Goal: Task Accomplishment & Management: Manage account settings

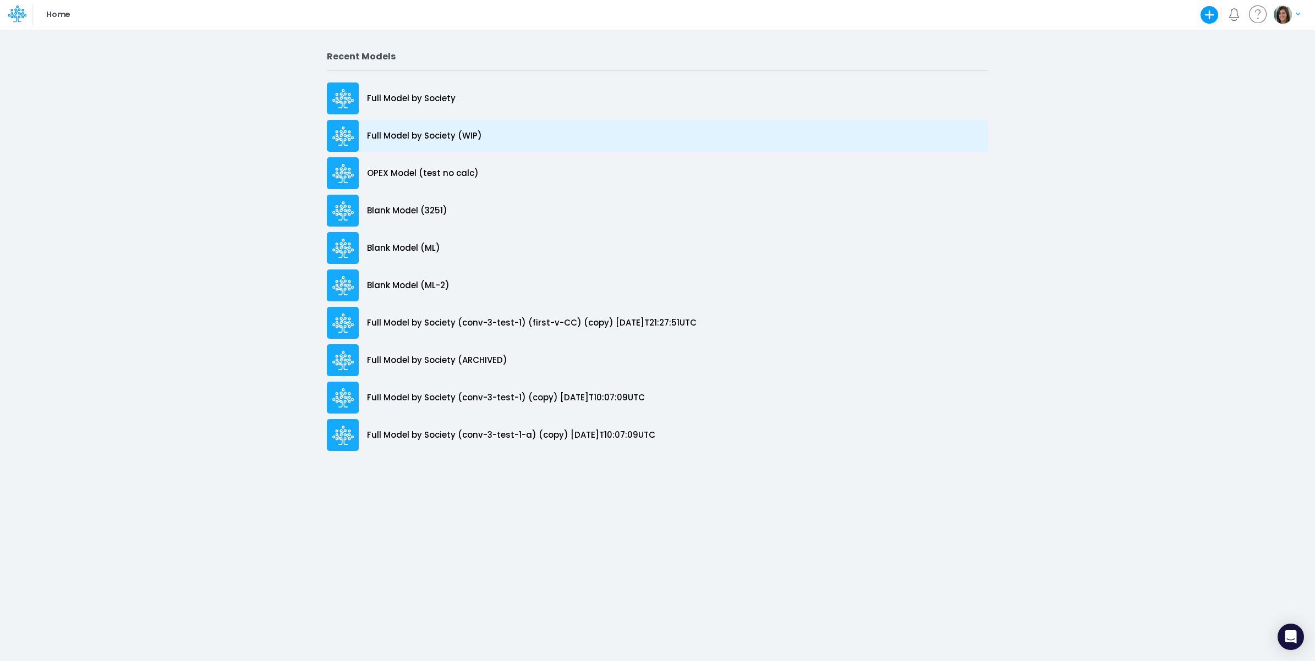
click at [461, 135] on p "Full Model by Society (WIP)" at bounding box center [424, 136] width 115 height 13
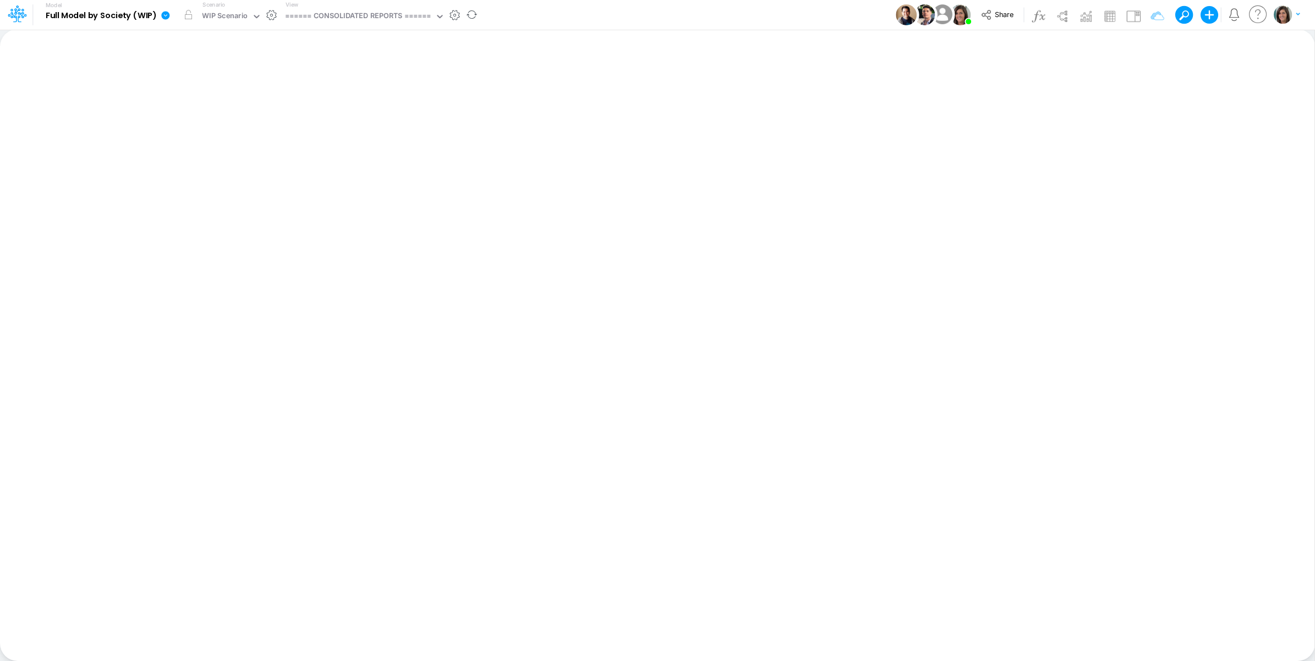
click at [165, 17] on icon at bounding box center [165, 15] width 8 height 8
click at [206, 111] on button "View model info" at bounding box center [221, 114] width 118 height 17
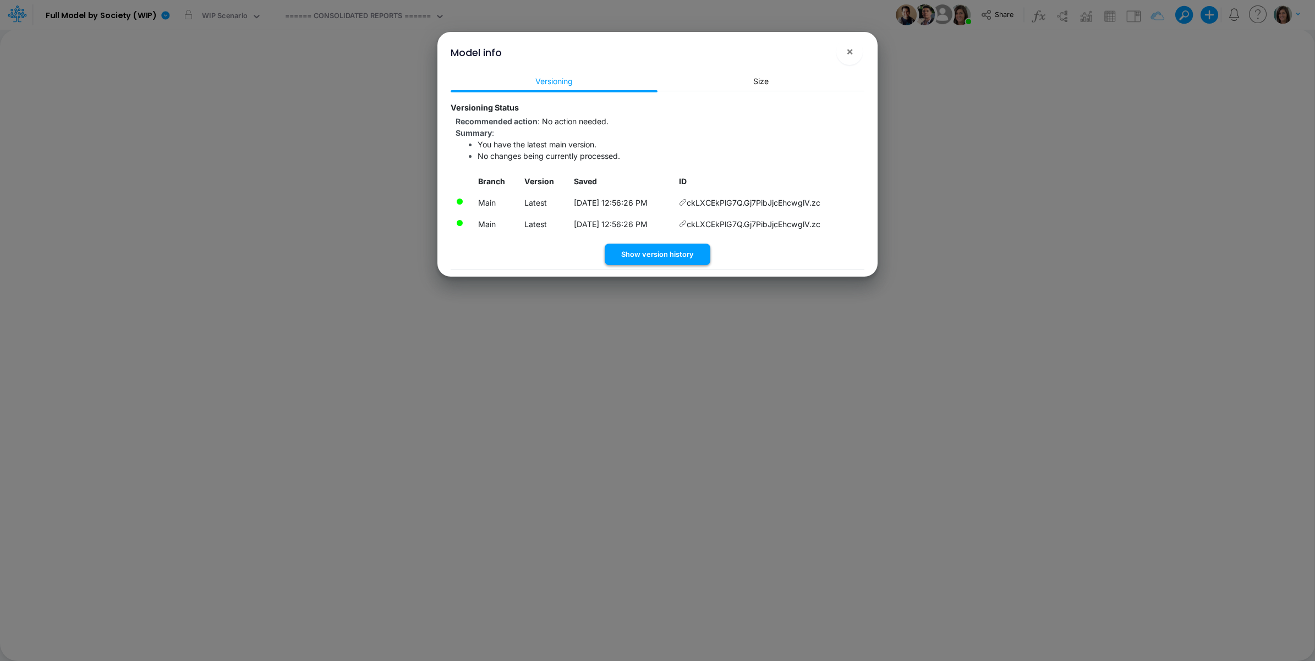
click at [652, 254] on button "Show version history" at bounding box center [658, 254] width 106 height 21
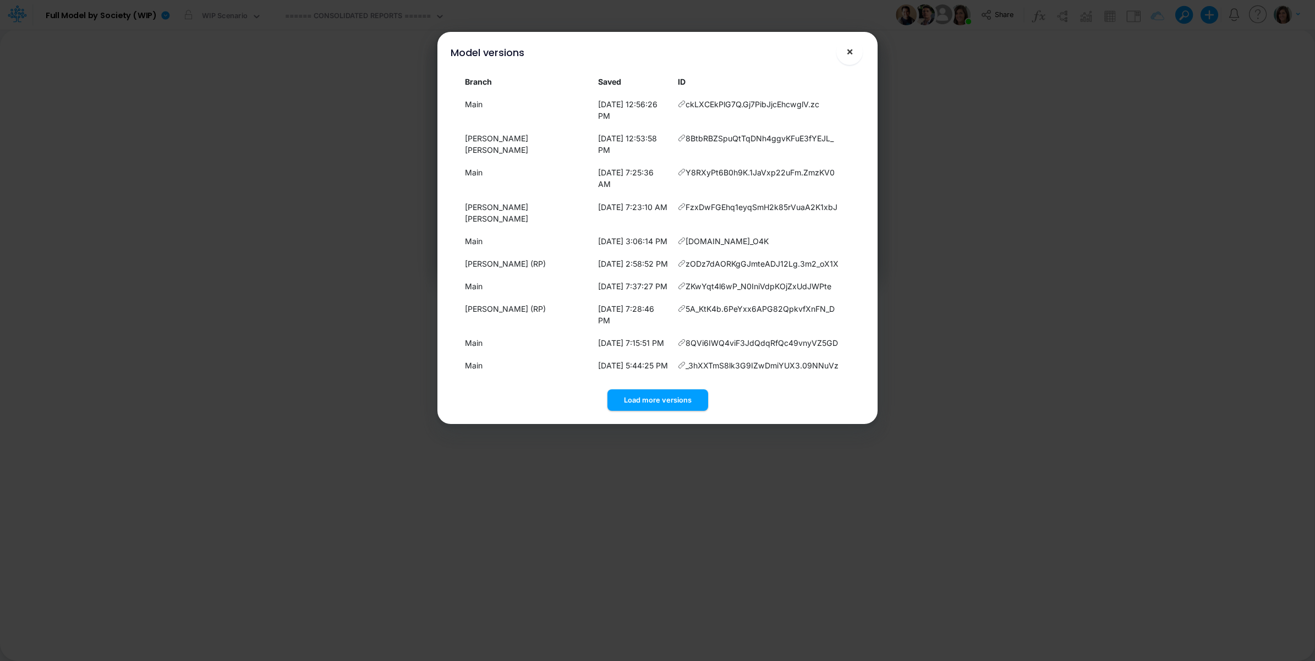
drag, startPoint x: 852, startPoint y: 51, endPoint x: 808, endPoint y: 51, distance: 44.0
click at [851, 51] on span "×" at bounding box center [849, 51] width 7 height 13
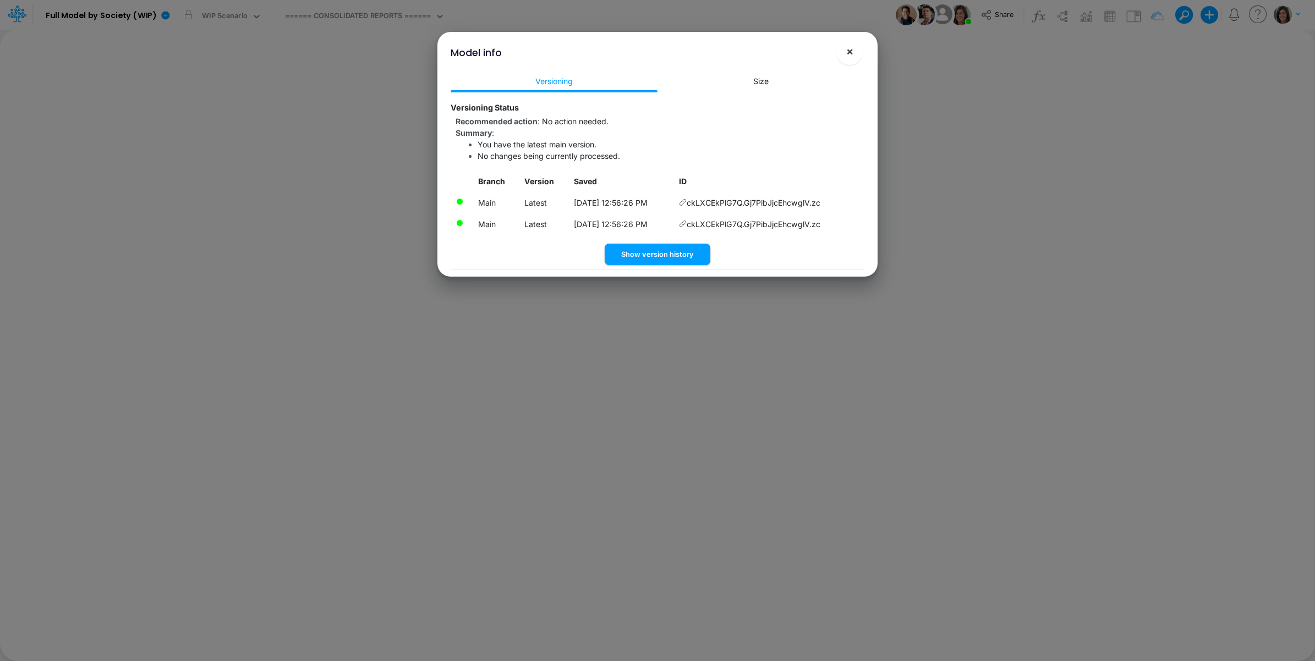
click at [840, 47] on button "×" at bounding box center [849, 52] width 26 height 26
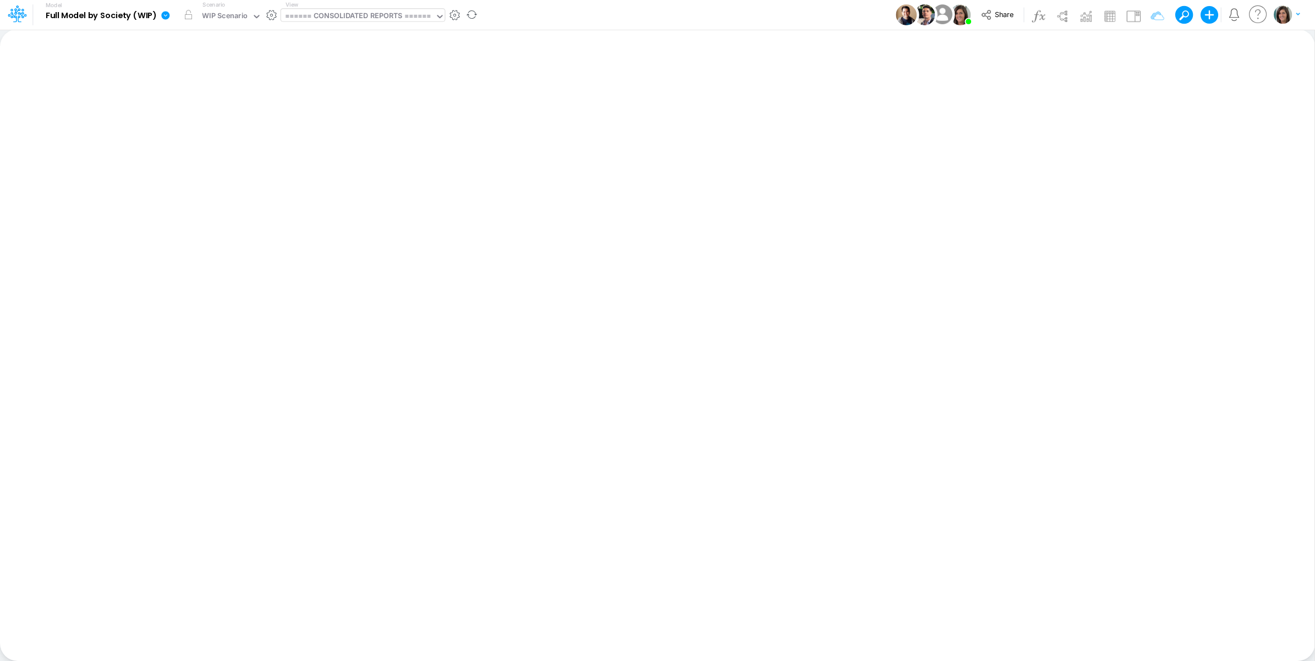
drag, startPoint x: 375, startPoint y: 6, endPoint x: 370, endPoint y: 14, distance: 9.6
click at [373, 9] on div "View ====== CONSOLIDATED REPORTS ======" at bounding box center [363, 15] width 164 height 29
click at [370, 14] on div "====== CONSOLIDATED REPORTS ======" at bounding box center [358, 16] width 146 height 13
type input "[PERSON_NAME]"
click at [359, 67] on div "Financial Statements" at bounding box center [361, 73] width 161 height 18
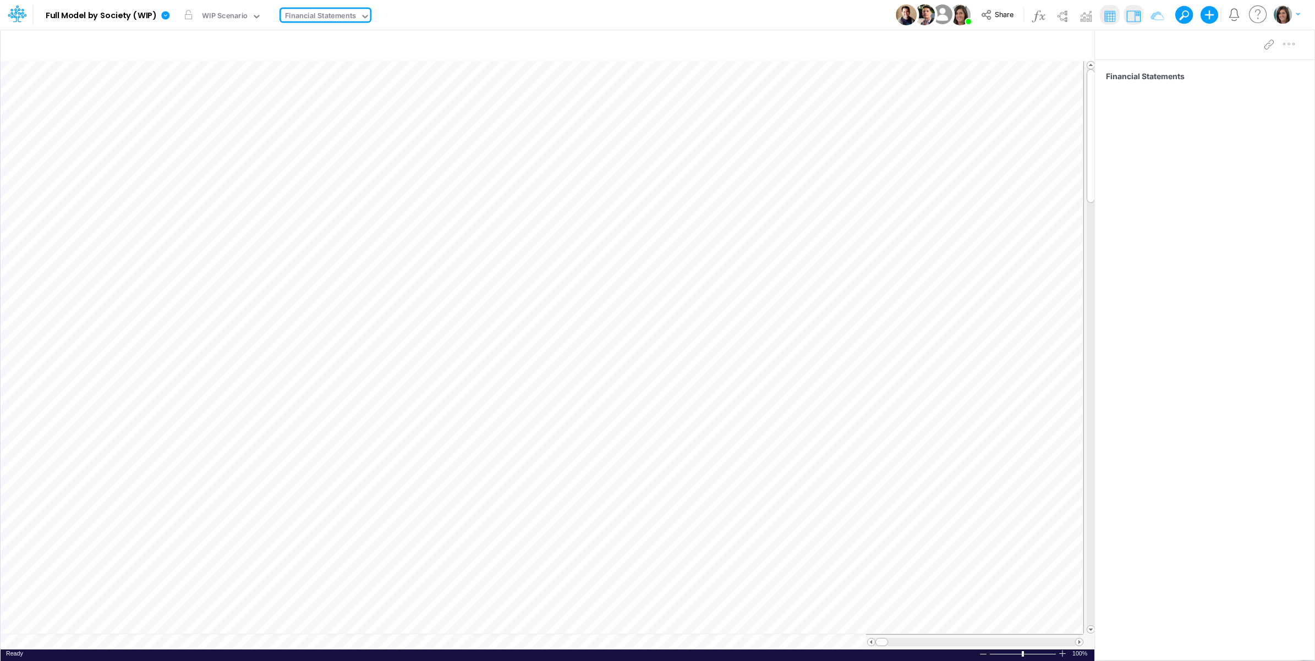
click at [320, 12] on div "Financial Statements" at bounding box center [321, 16] width 72 height 13
click at [641, 13] on div "Model Full Model by Society (WIP) Edit model settings Duplicate Import QuickBoo…" at bounding box center [657, 15] width 1183 height 30
click at [1032, 48] on icon "button" at bounding box center [1032, 46] width 17 height 12
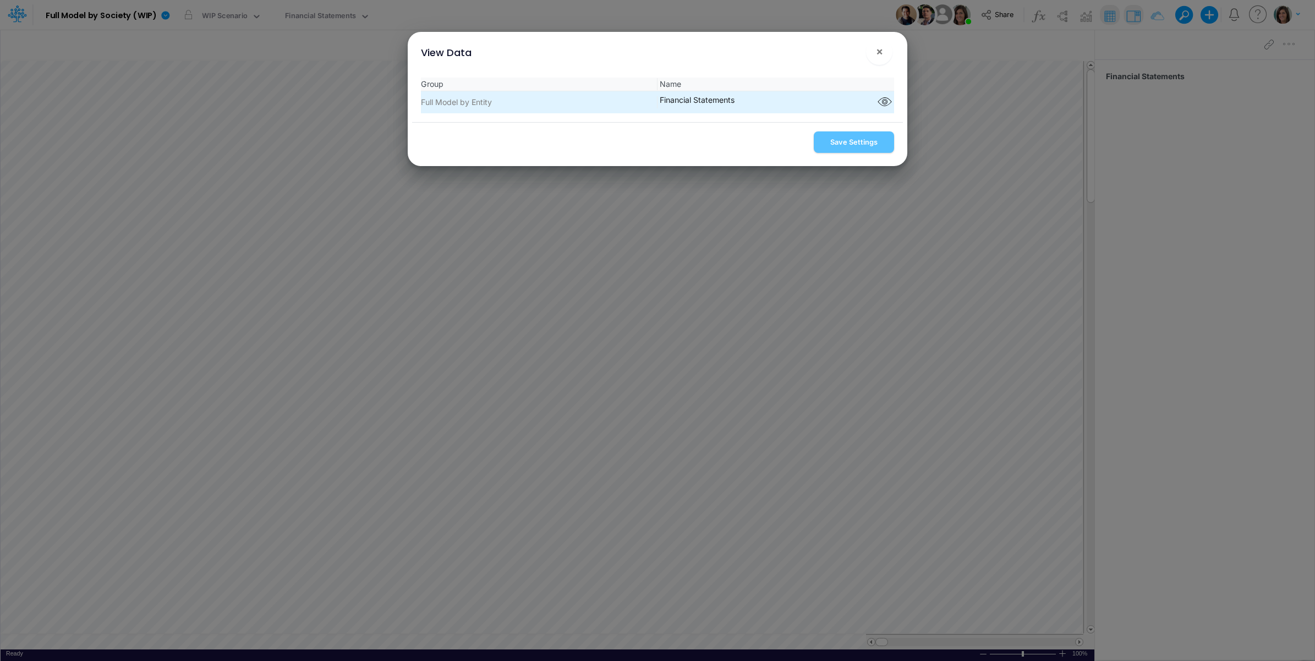
click at [890, 106] on div "Component parts" at bounding box center [884, 102] width 19 height 17
click at [885, 106] on icon "button" at bounding box center [884, 102] width 17 height 14
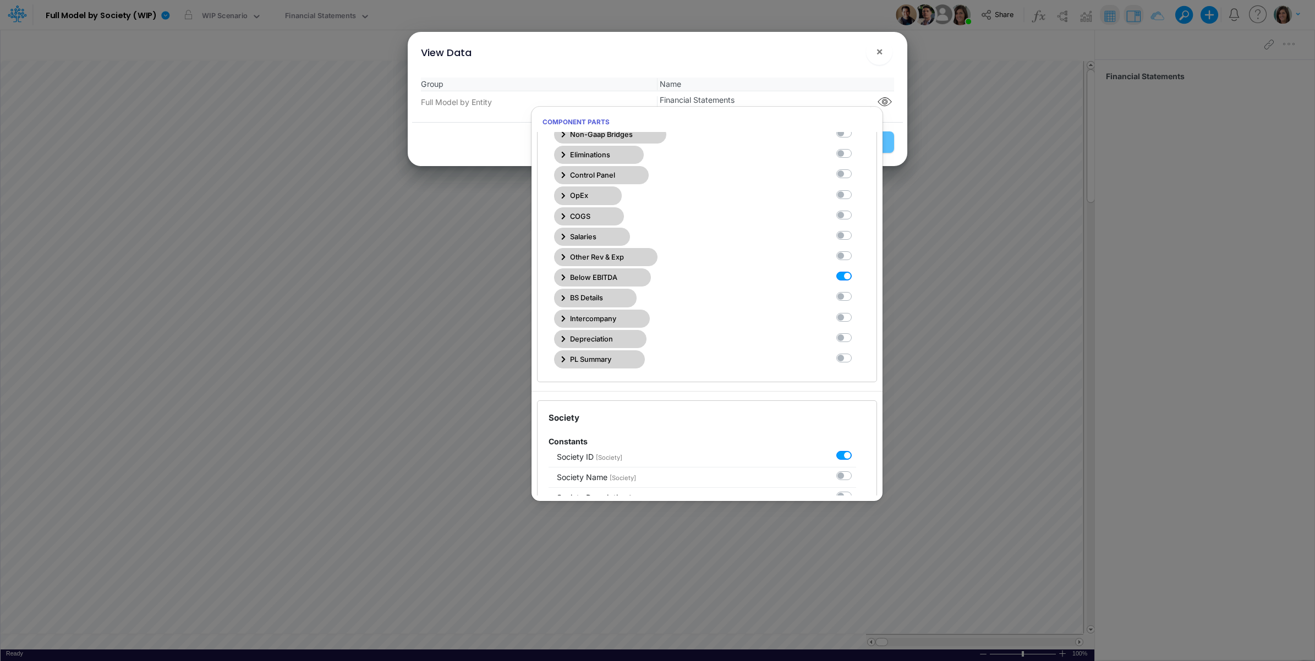
scroll to position [275, 0]
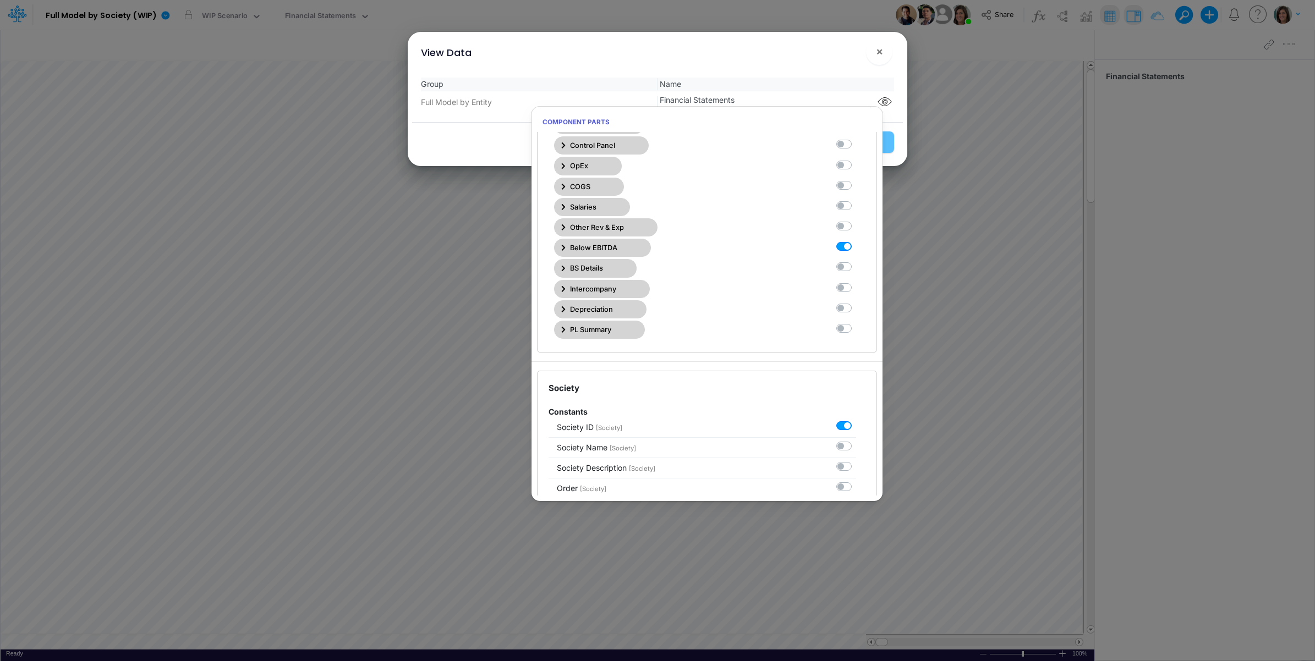
click at [856, 241] on label at bounding box center [856, 241] width 0 height 0
click at [856, 248] on Statements10 "checkbox" at bounding box center [859, 244] width 7 height 7
checkbox Statements10 "false"
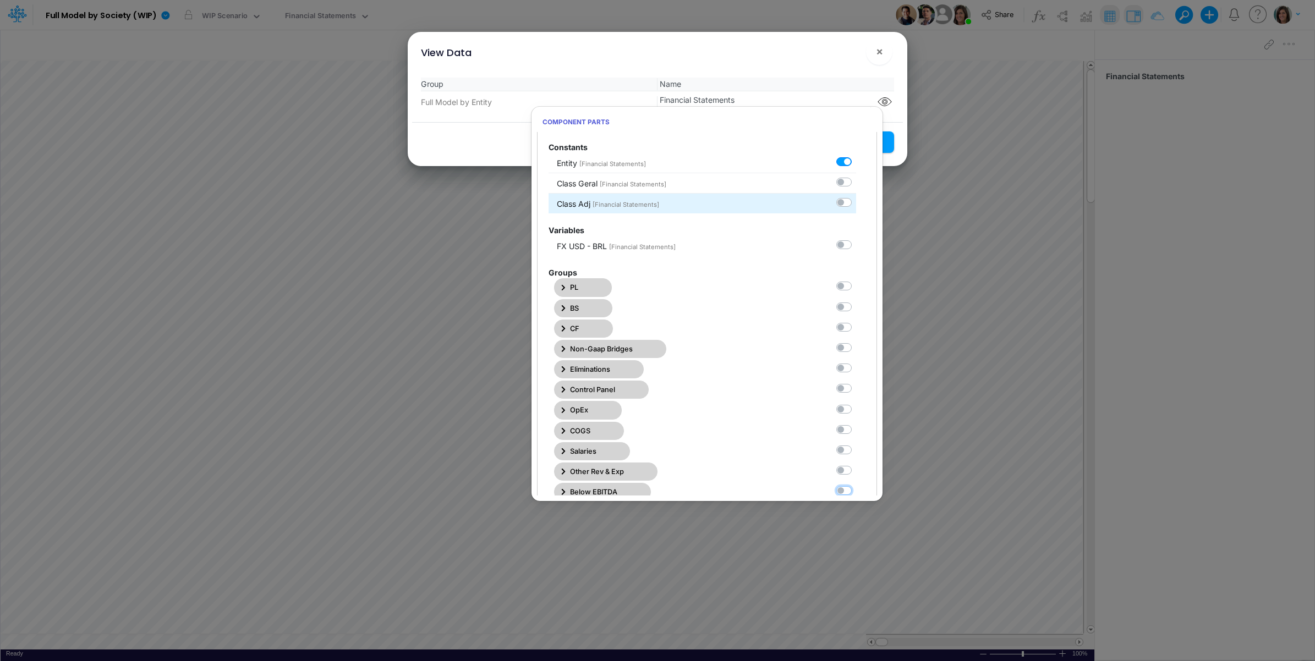
scroll to position [0, 0]
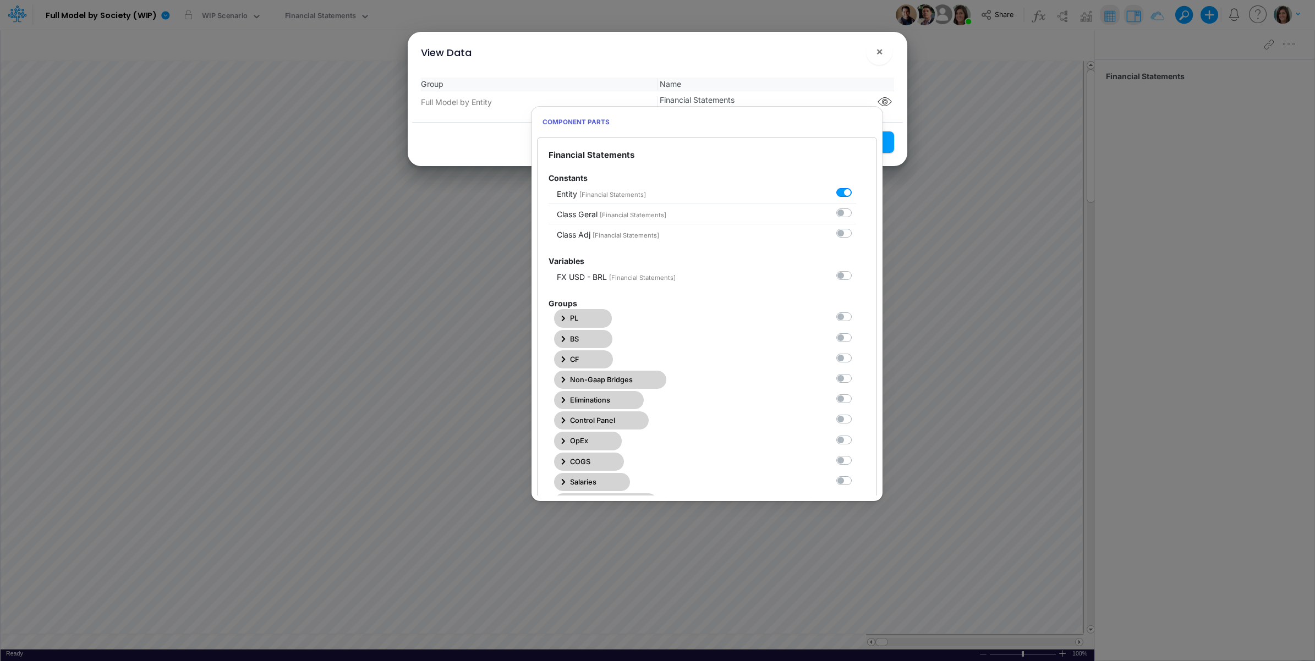
click at [856, 311] on label at bounding box center [856, 311] width 0 height 0
click at [856, 319] on Statements0 "checkbox" at bounding box center [859, 314] width 7 height 7
checkbox Statements0 "true"
click at [843, 69] on div "Group Name Full Model by Entity Financial Statements" at bounding box center [657, 95] width 491 height 53
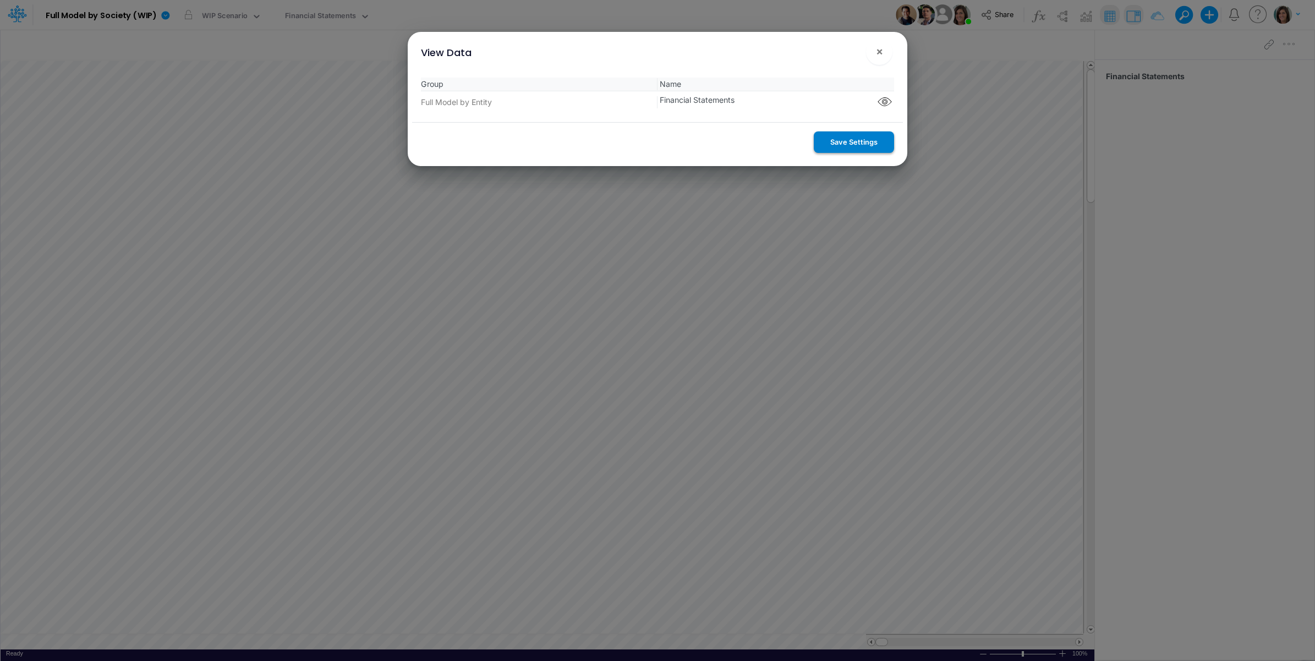
click at [851, 133] on button "Save Settings" at bounding box center [854, 141] width 80 height 21
click at [882, 52] on span "×" at bounding box center [879, 51] width 7 height 13
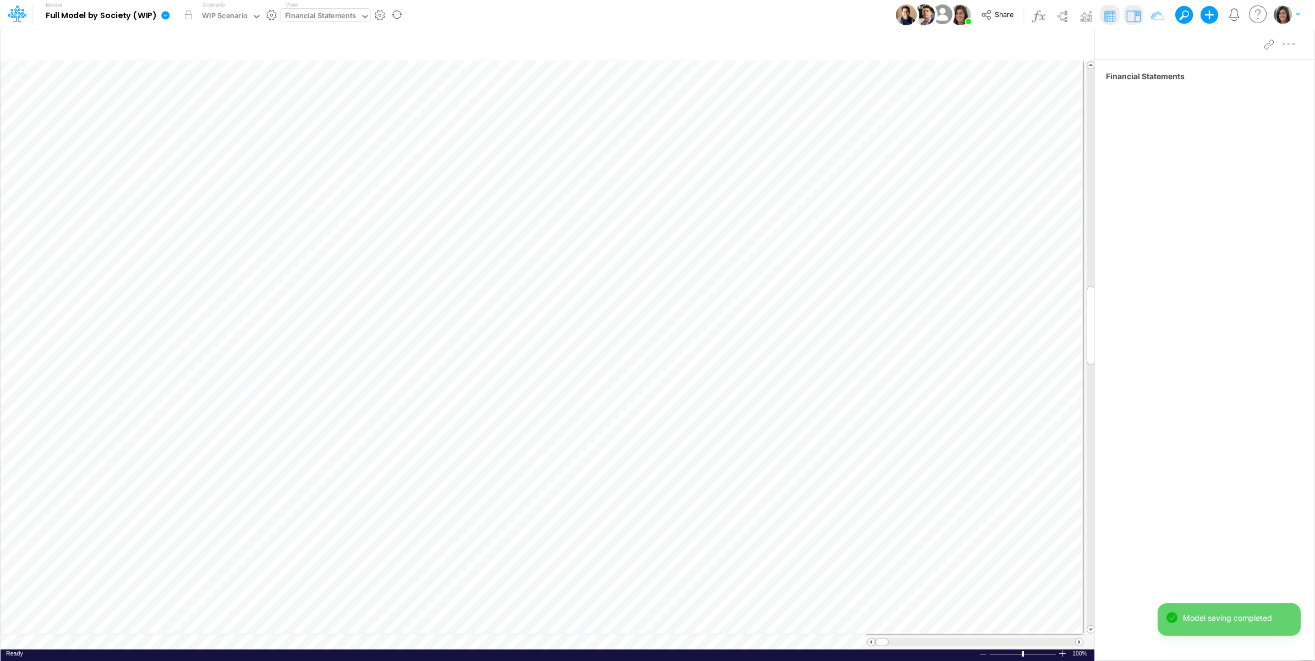
click at [317, 17] on div "Financial Statements" at bounding box center [321, 16] width 72 height 13
type input "con"
click at [339, 68] on div "Cons. FS (USGaap)" at bounding box center [371, 73] width 180 height 18
type input "Consolidated FS - USGAAP"
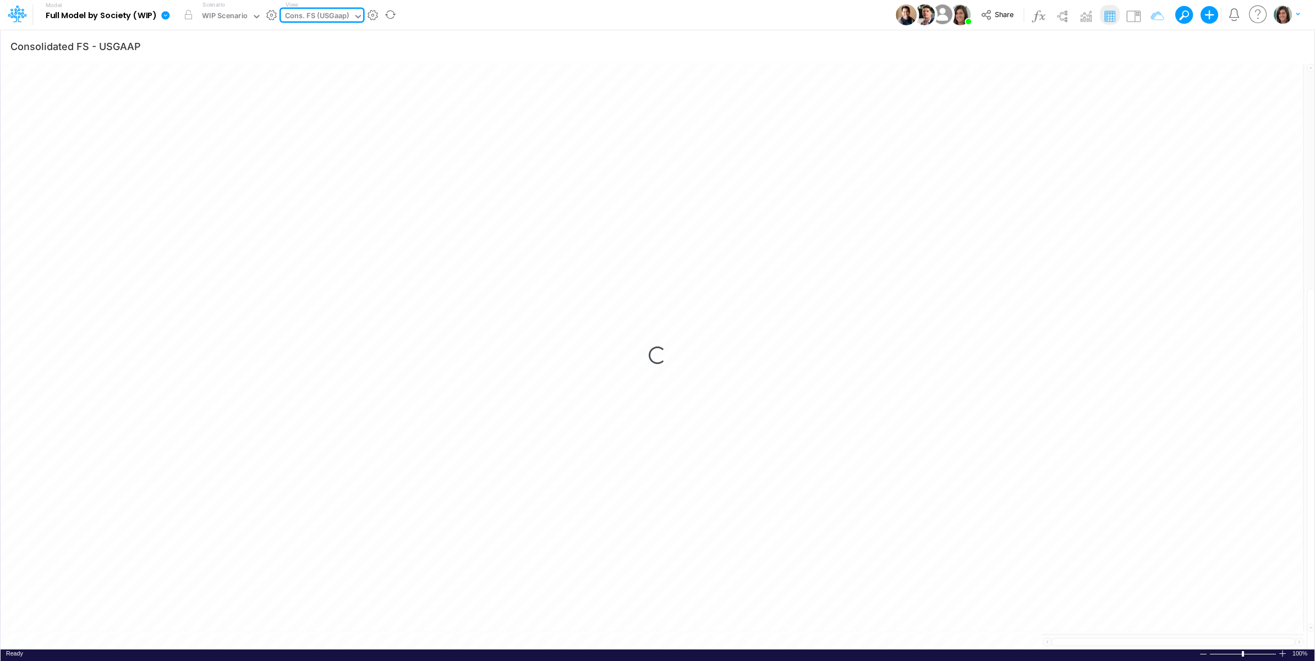
click at [575, 10] on div "Model Full Model by Society (WIP) Edit model settings Duplicate Import QuickBoo…" at bounding box center [657, 15] width 1183 height 30
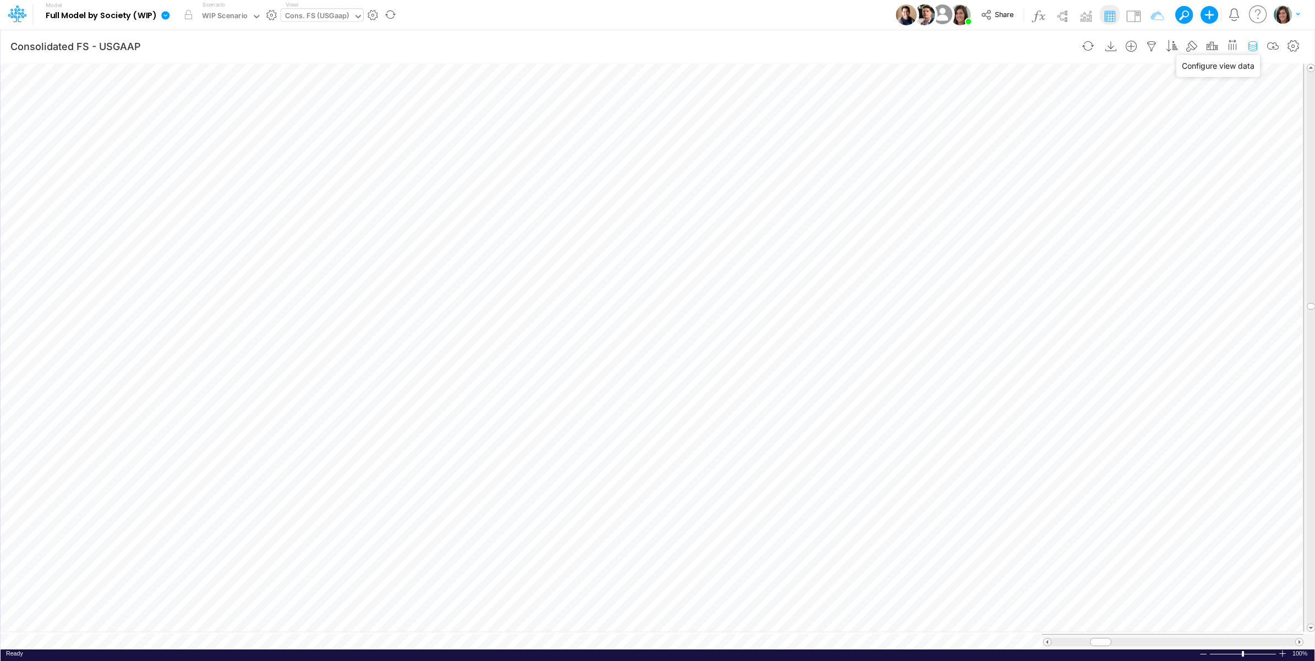
click at [1247, 48] on icon "button" at bounding box center [1252, 47] width 17 height 12
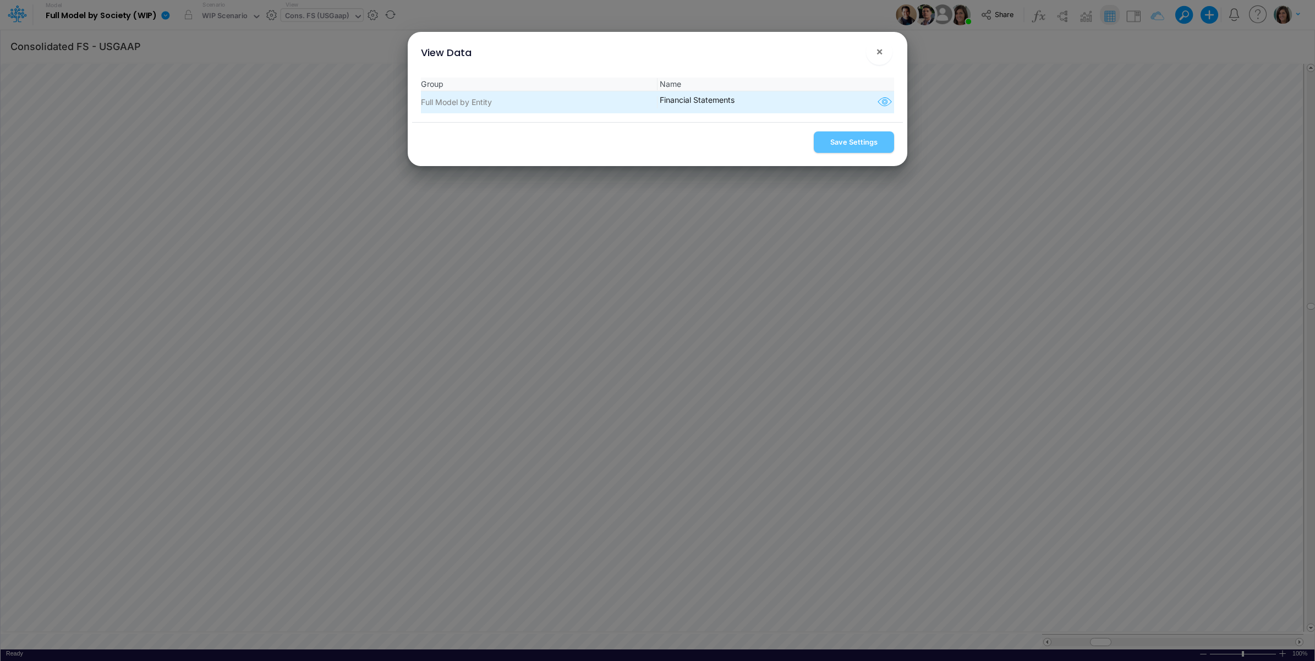
click at [885, 105] on icon "button" at bounding box center [884, 102] width 17 height 14
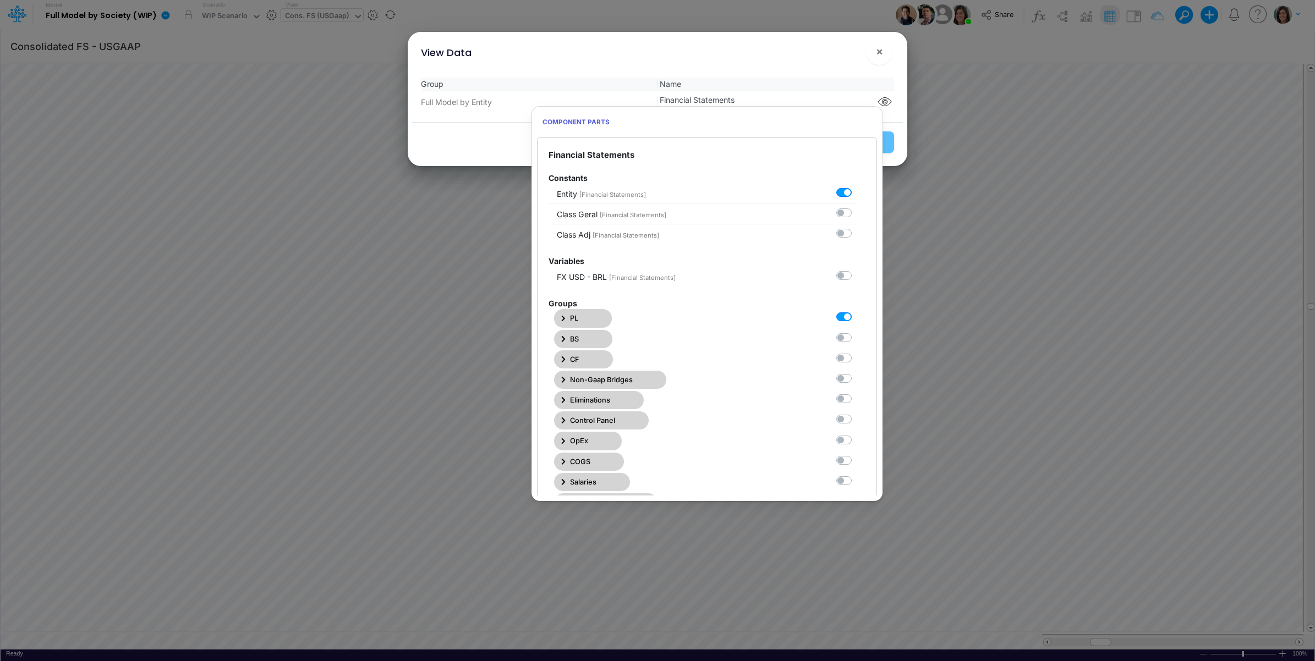
click at [578, 319] on span "PL" at bounding box center [574, 318] width 8 height 10
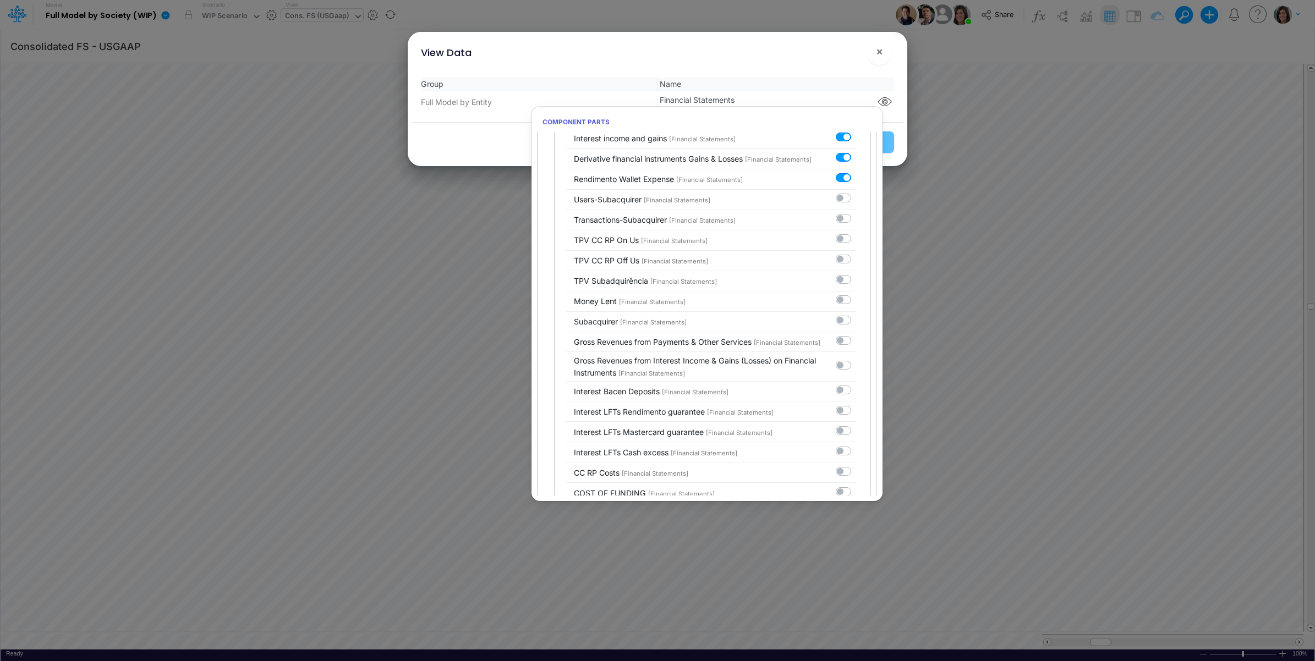
scroll to position [5410, 0]
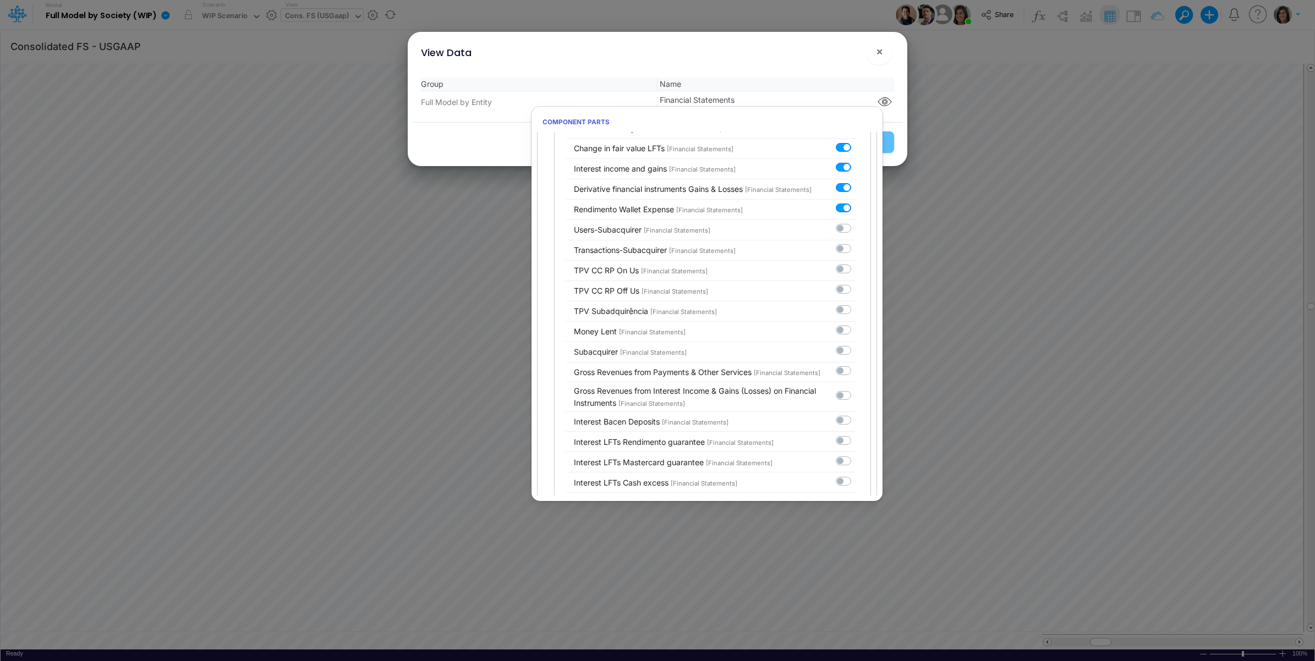
click at [843, 63] on div "View Data ×" at bounding box center [657, 50] width 491 height 37
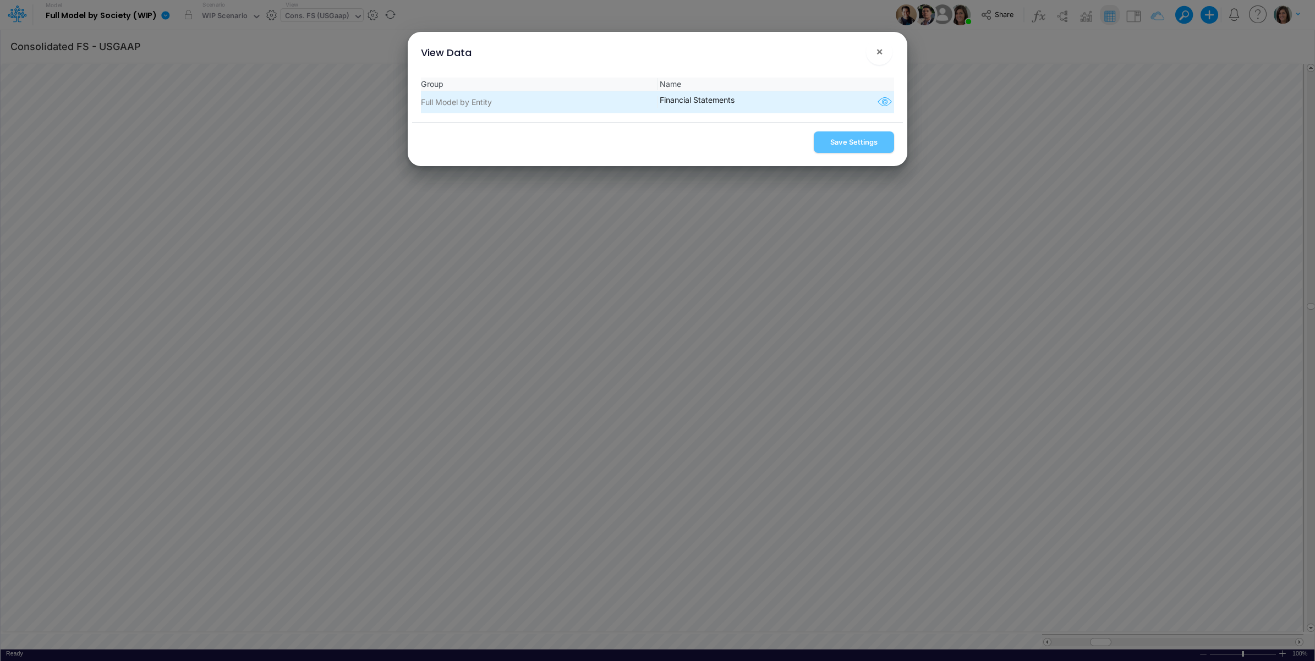
click at [882, 105] on icon "button" at bounding box center [884, 102] width 17 height 14
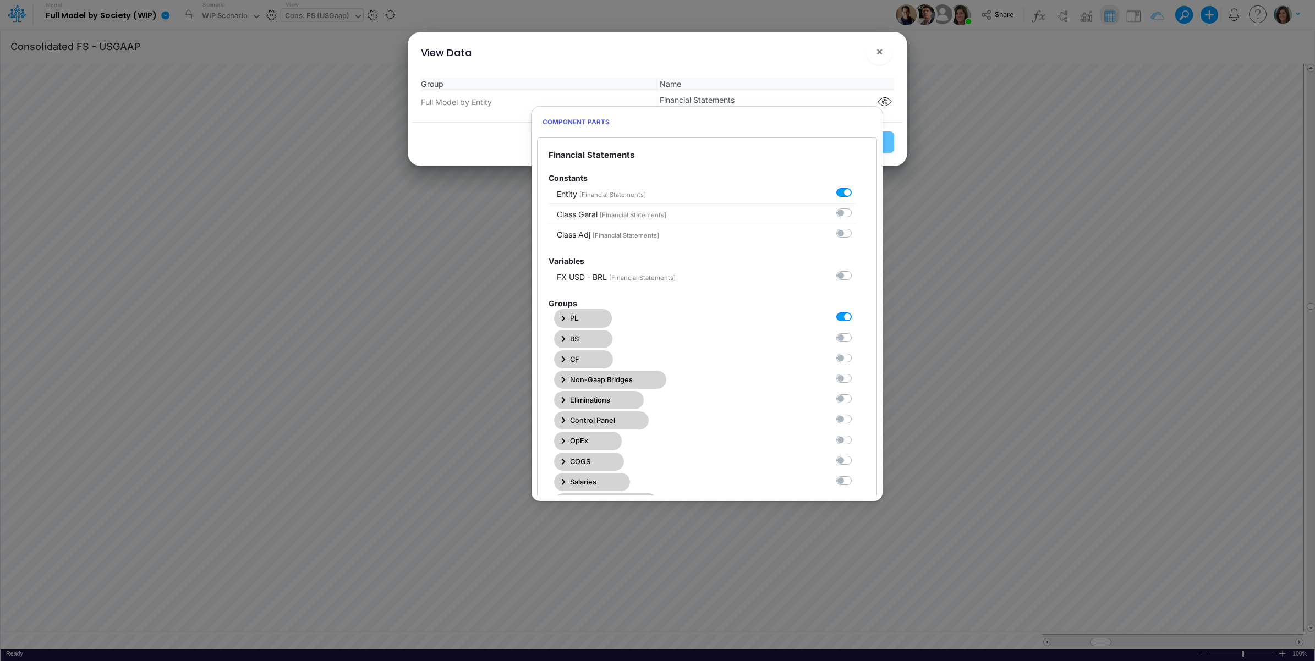
drag, startPoint x: 843, startPoint y: 320, endPoint x: 840, endPoint y: 315, distance: 6.7
click at [856, 311] on label at bounding box center [856, 311] width 0 height 0
click at [856, 318] on Statements0 "checkbox" at bounding box center [859, 314] width 7 height 7
click at [856, 311] on label at bounding box center [856, 311] width 0 height 0
click at [856, 319] on Statements0 "checkbox" at bounding box center [859, 314] width 7 height 7
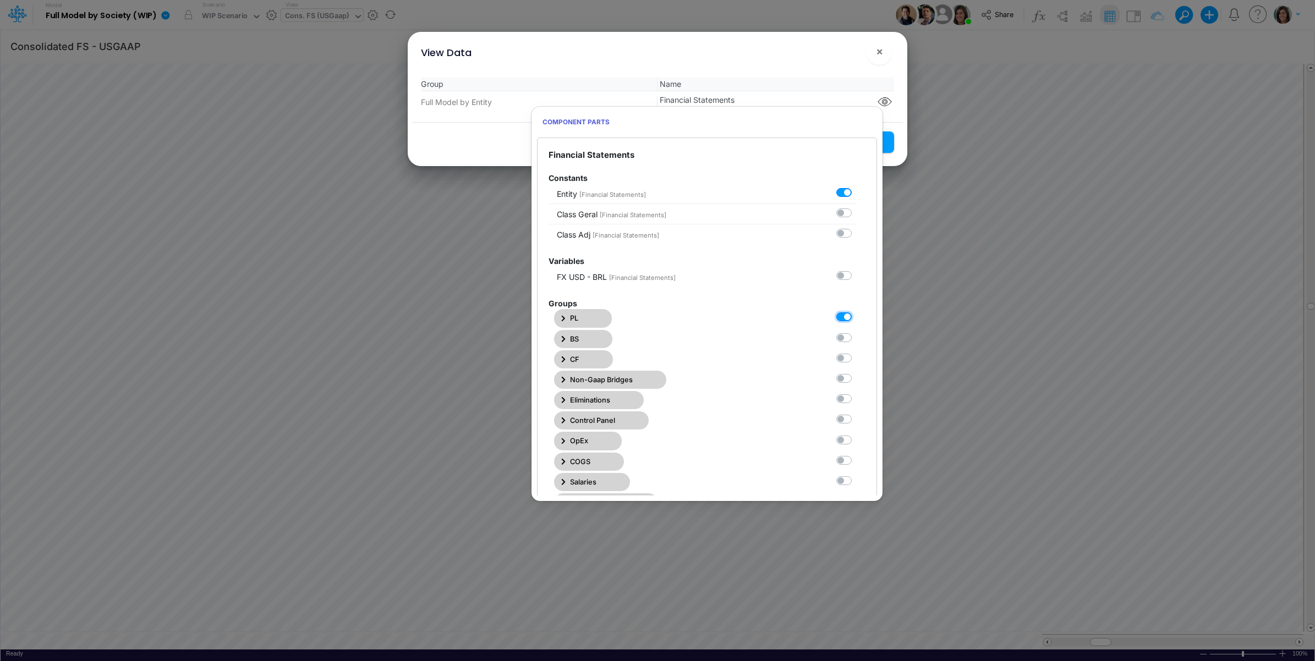
checkbox Statements0 "true"
click at [837, 59] on div "View Data ×" at bounding box center [657, 50] width 491 height 37
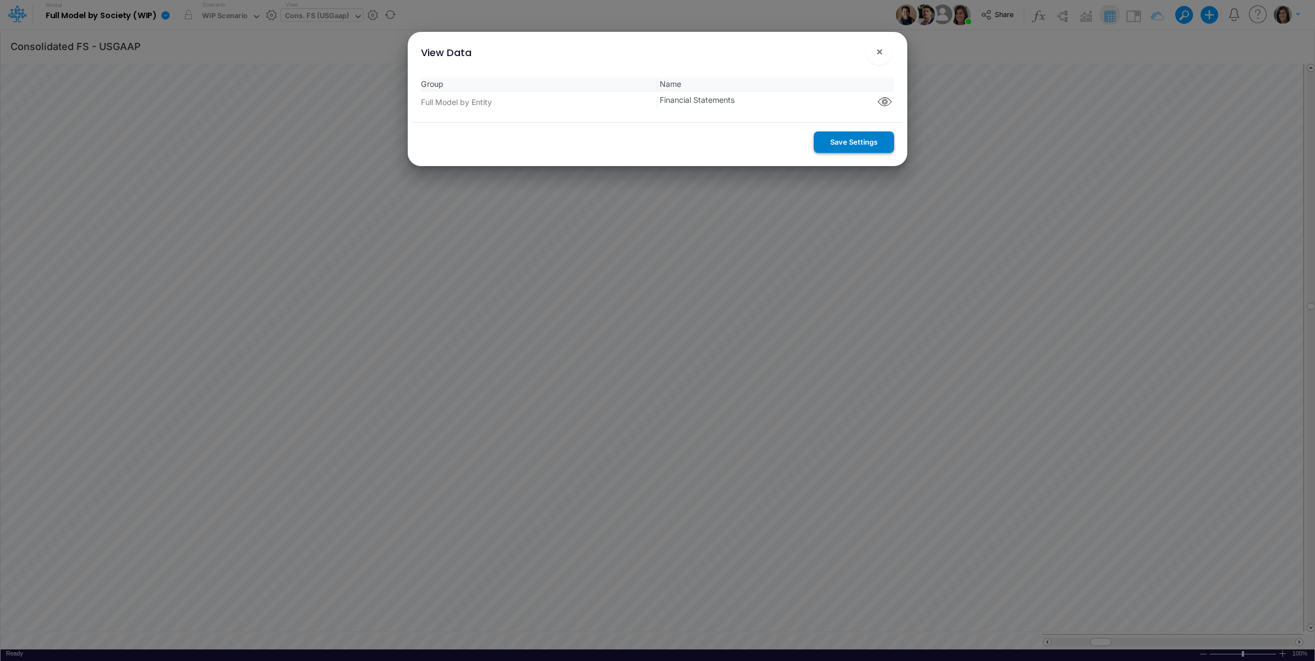
click at [857, 143] on button "Save Settings" at bounding box center [854, 141] width 80 height 21
click at [879, 50] on span "×" at bounding box center [879, 51] width 7 height 13
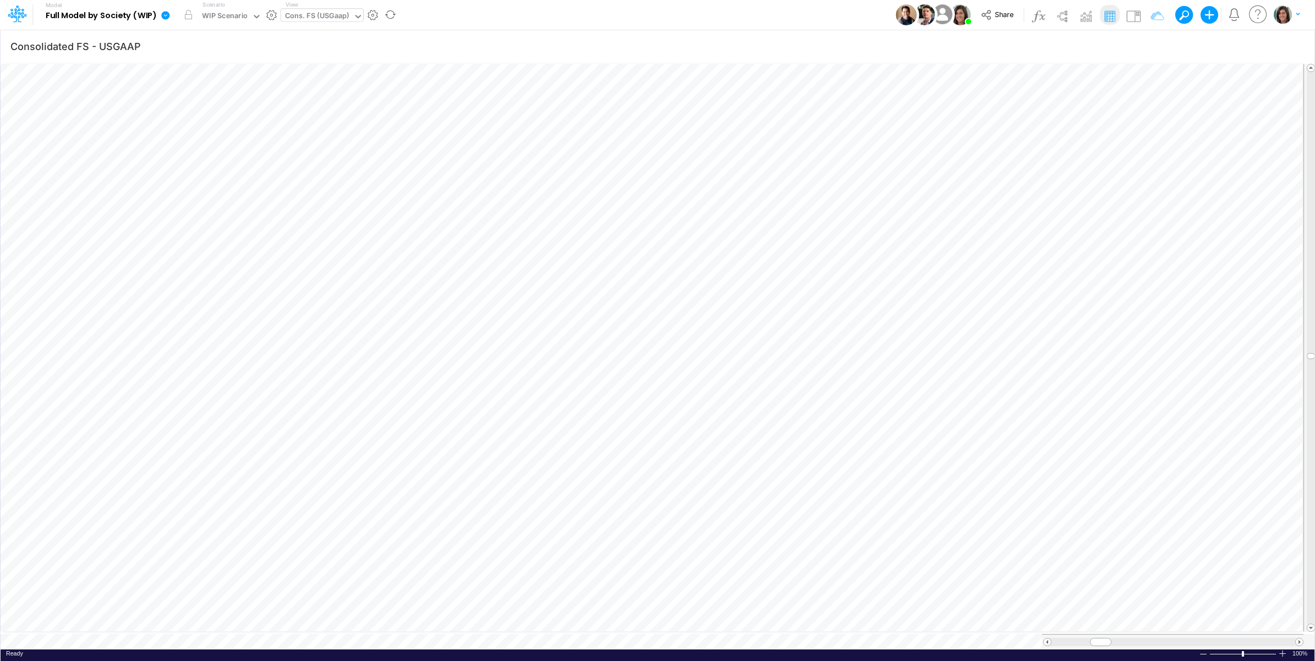
click at [167, 17] on icon at bounding box center [165, 15] width 8 height 8
click at [209, 117] on button "View model info" at bounding box center [221, 114] width 118 height 17
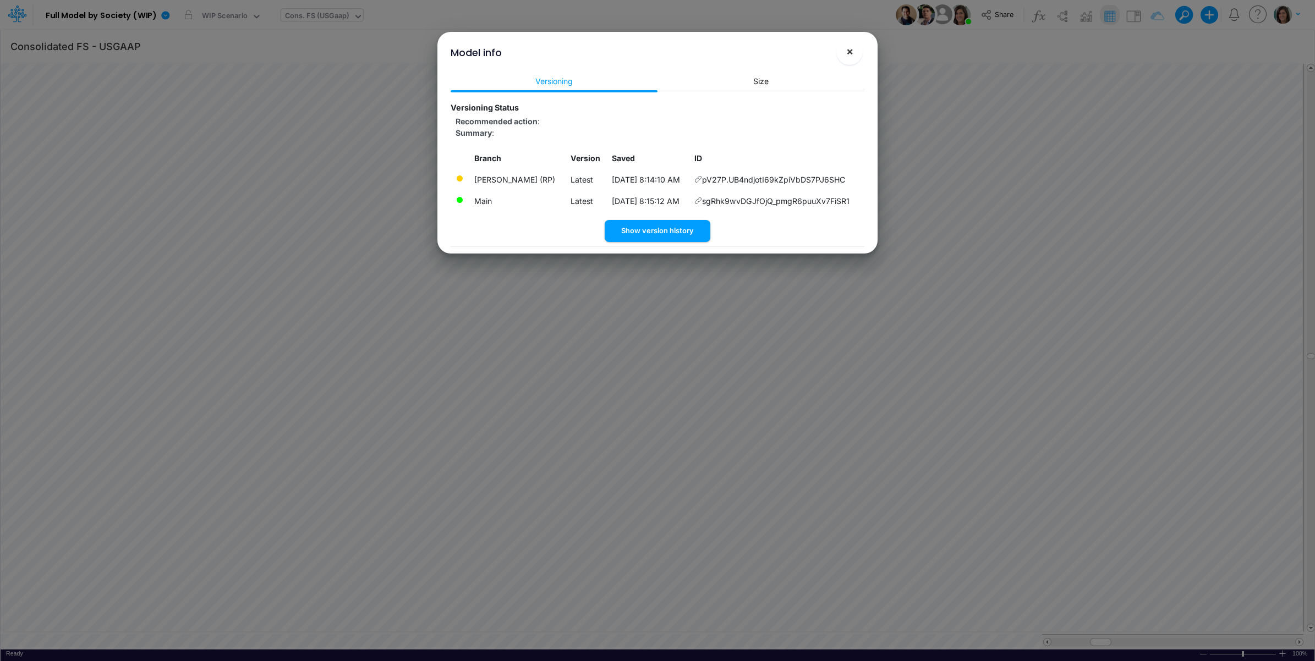
click at [852, 52] on span "×" at bounding box center [849, 51] width 7 height 13
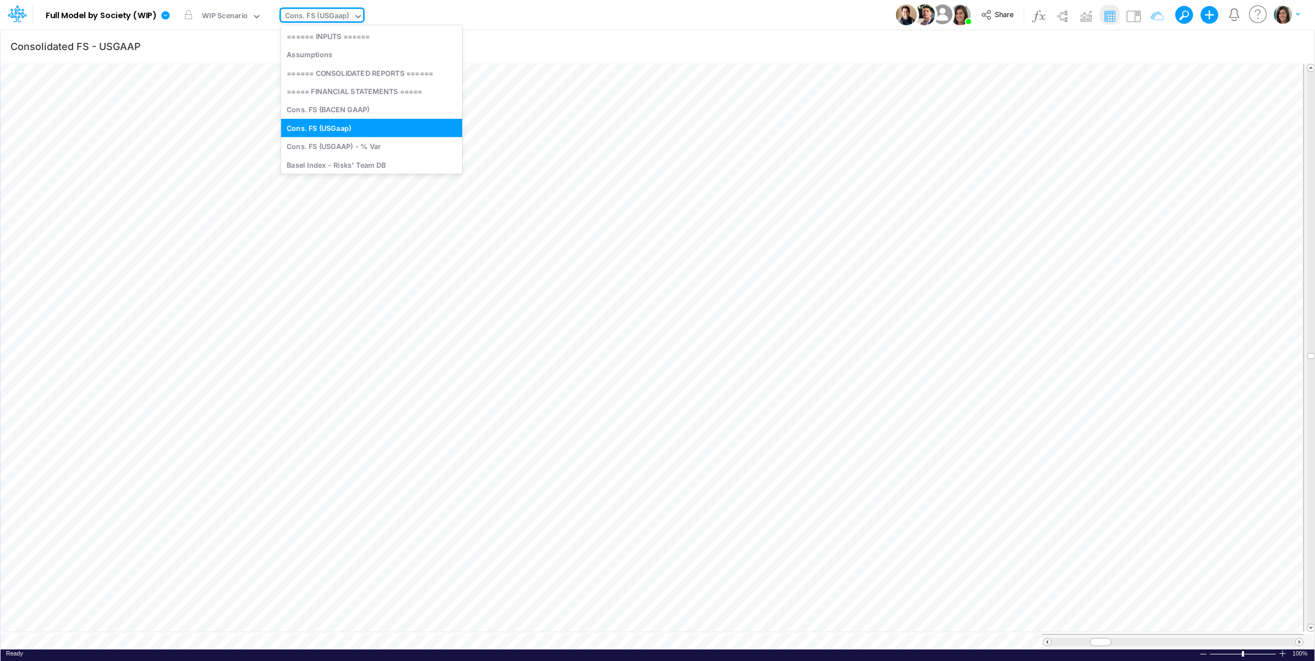
click at [306, 20] on div "Cons. FS (USGaap)" at bounding box center [317, 16] width 64 height 13
click at [366, 108] on div "Cons. FS (BACEN GAAP)" at bounding box center [371, 110] width 181 height 18
type input "Consolidated FS - BACENGAAP"
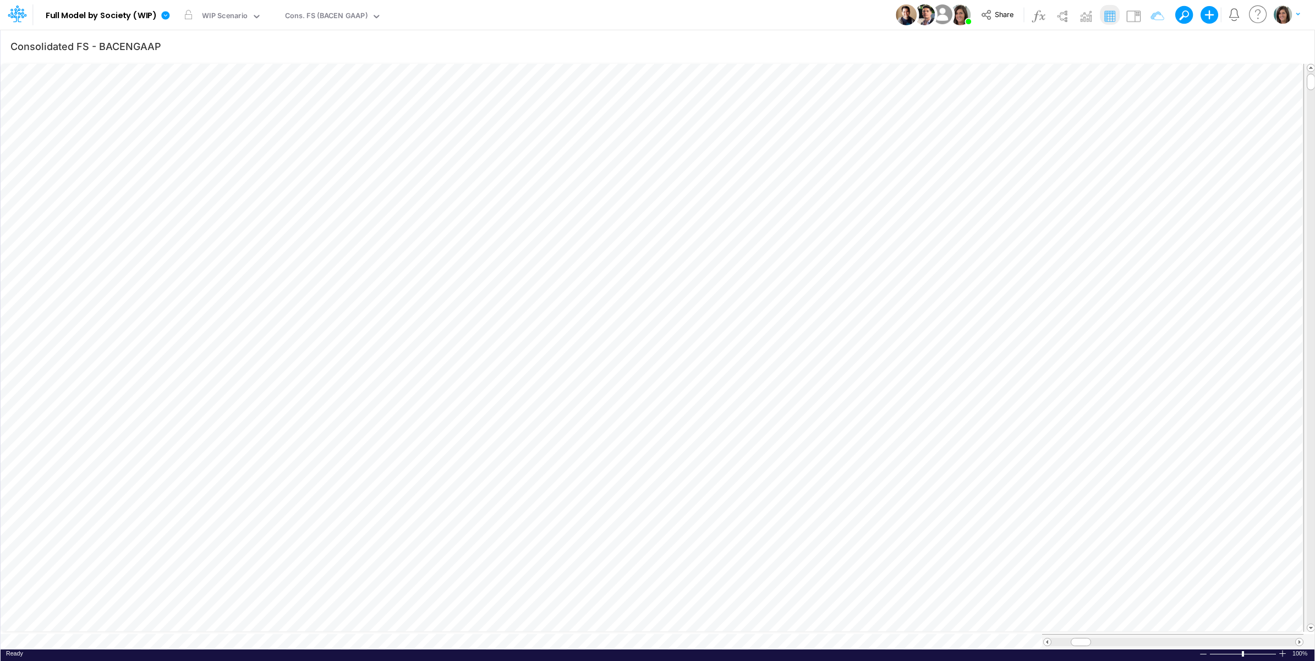
click at [642, 8] on div "Model Full Model by Society (WIP) Edit model settings Duplicate Import QuickBoo…" at bounding box center [657, 15] width 1183 height 30
click at [1252, 44] on icon "button" at bounding box center [1252, 47] width 17 height 12
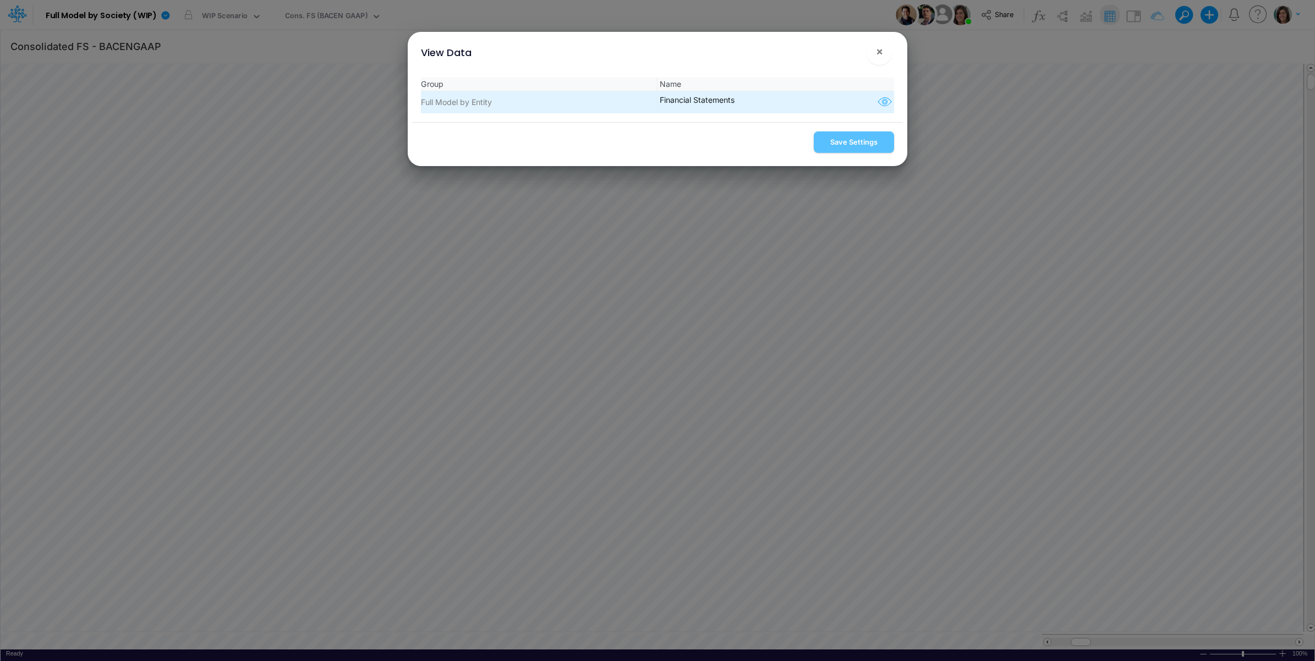
click at [883, 105] on icon "button" at bounding box center [884, 102] width 17 height 14
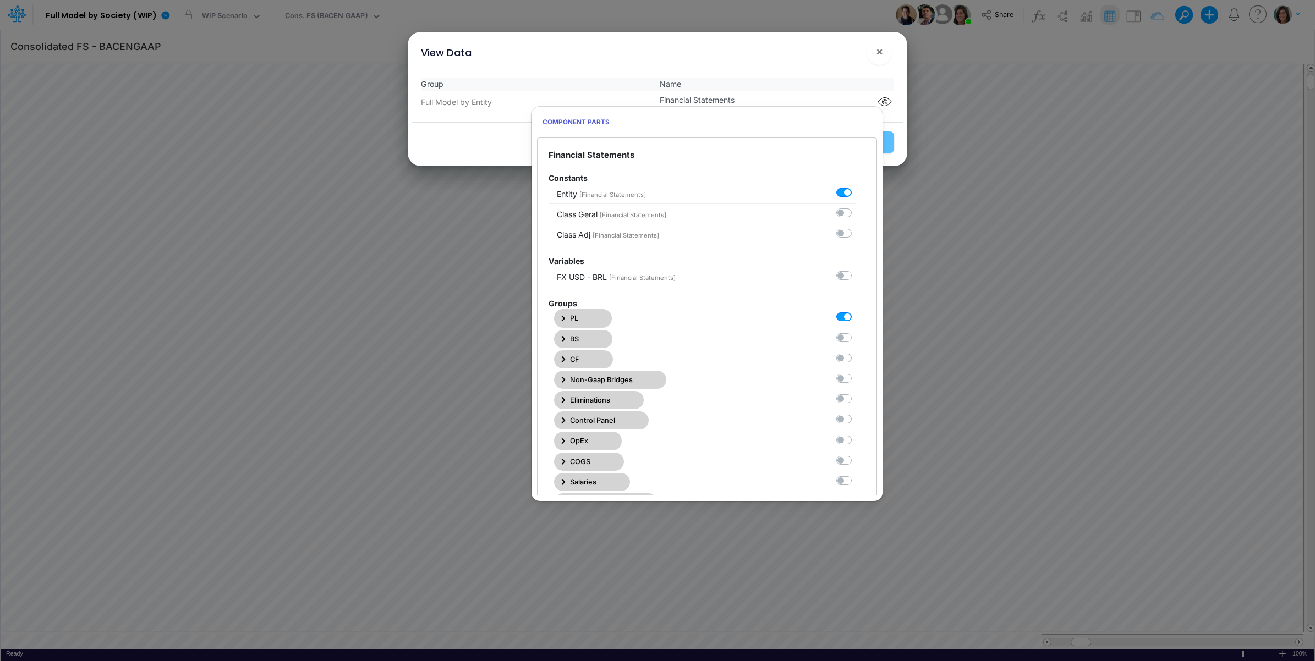
click at [584, 312] on button "PL" at bounding box center [583, 318] width 58 height 18
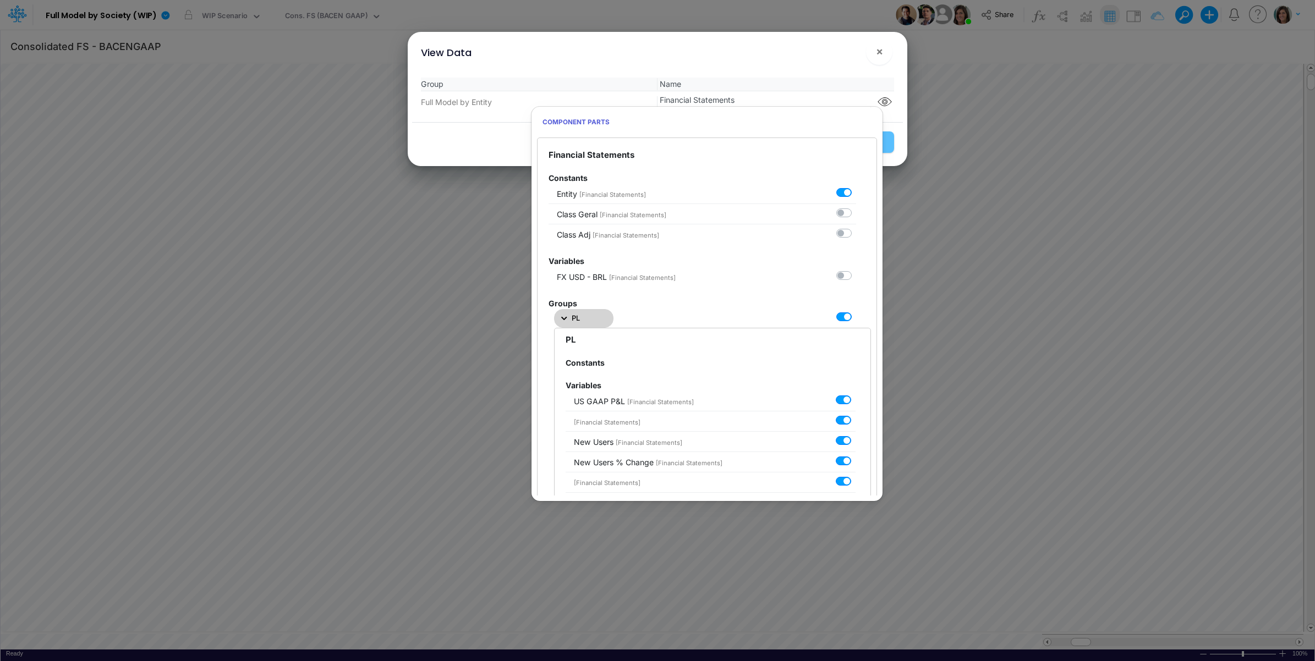
click at [586, 312] on button "PL" at bounding box center [583, 318] width 59 height 18
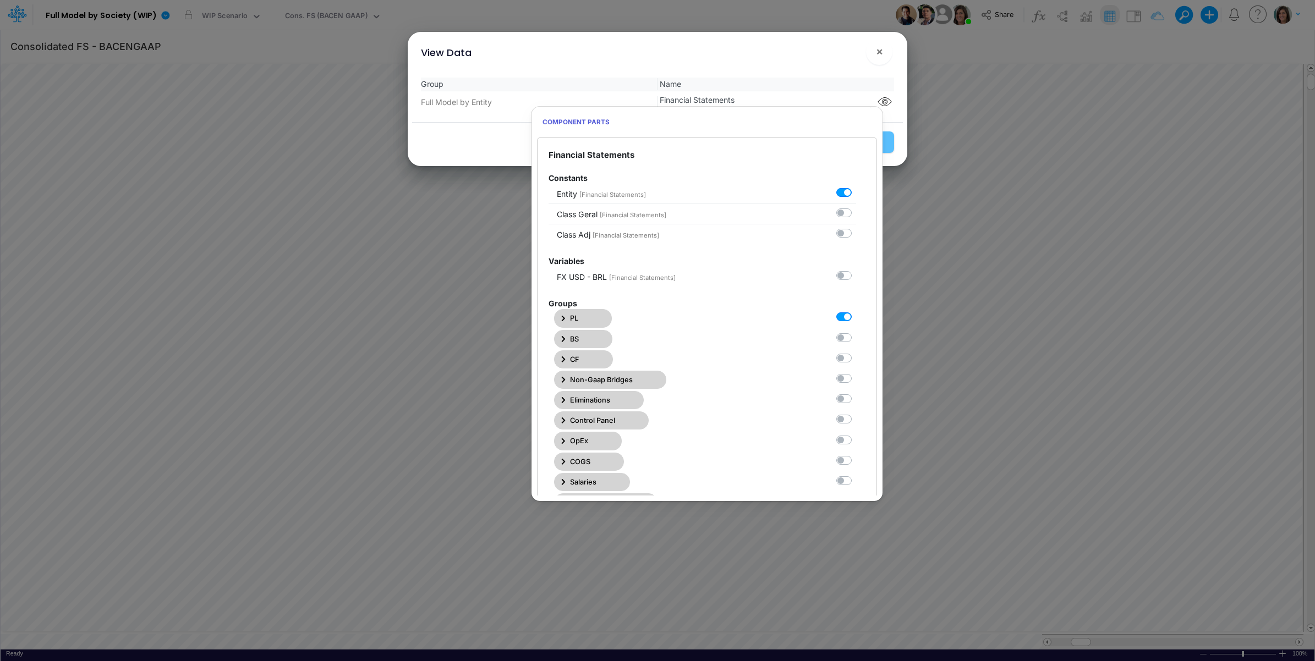
click at [856, 311] on label at bounding box center [856, 311] width 0 height 0
click at [856, 317] on Statements0 "checkbox" at bounding box center [859, 314] width 7 height 7
click at [856, 311] on label at bounding box center [856, 311] width 0 height 0
click at [856, 317] on Statements0 "checkbox" at bounding box center [859, 314] width 7 height 7
checkbox Statements0 "true"
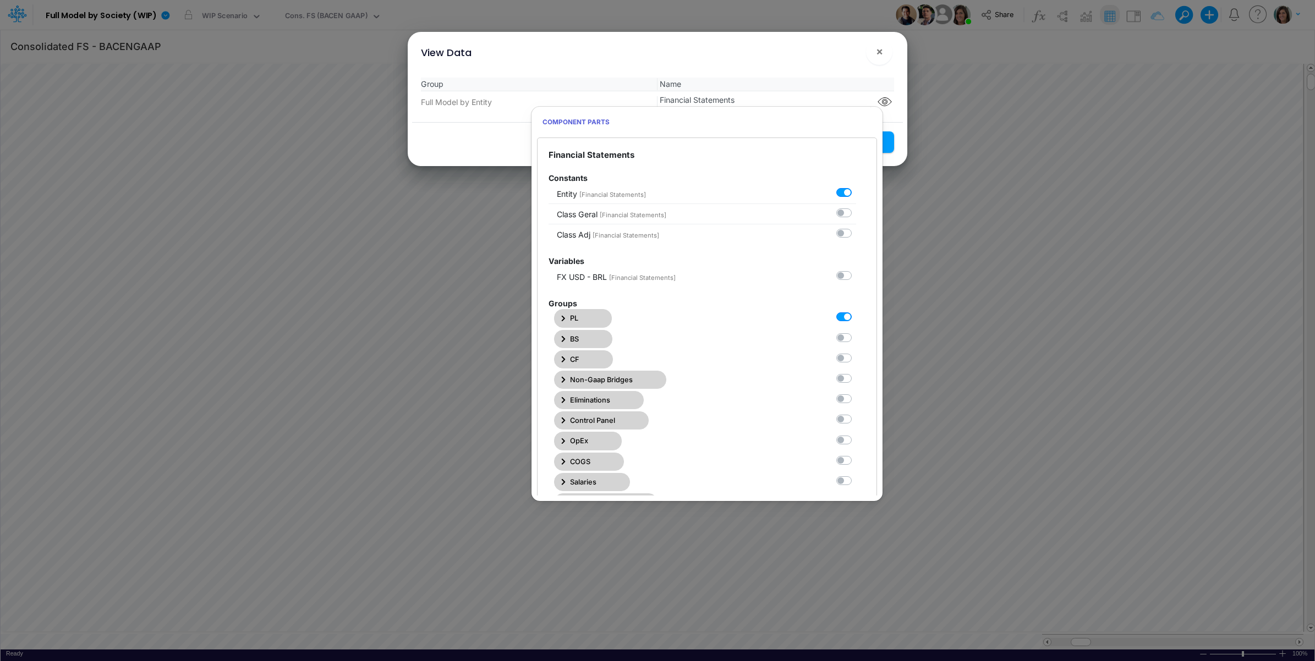
click at [826, 69] on div "Group Name Full Model by Entity Financial Statements" at bounding box center [657, 95] width 491 height 53
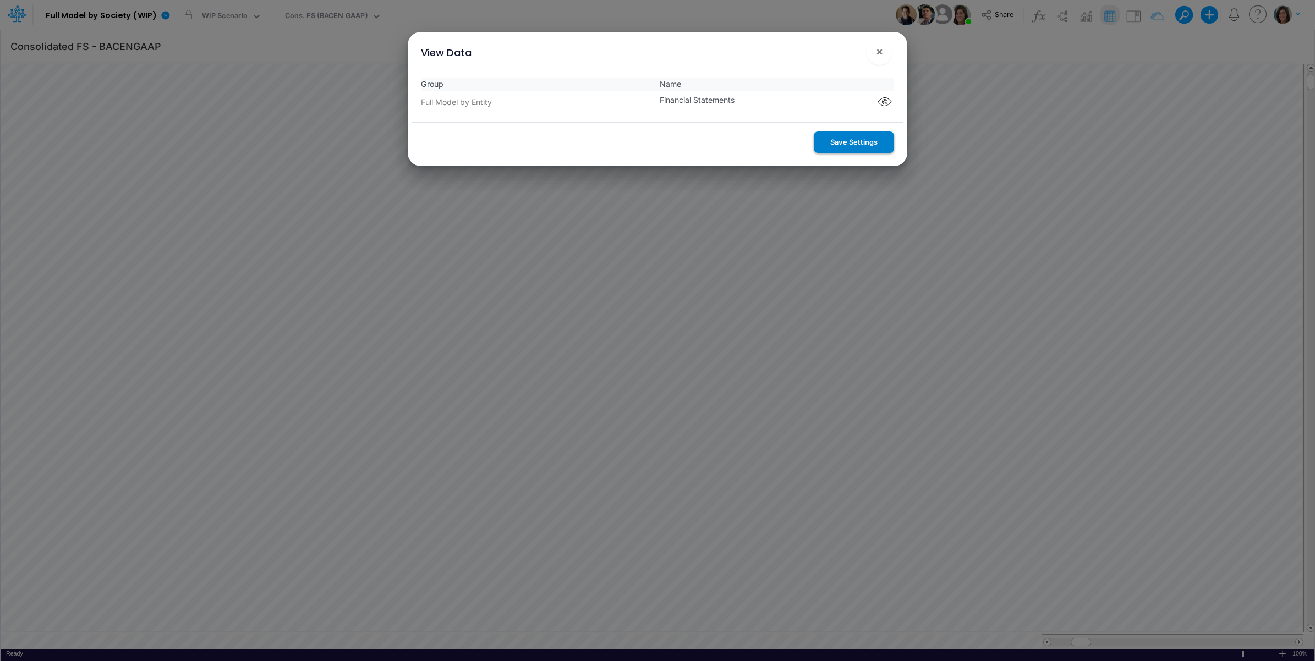
click at [850, 139] on button "Save Settings" at bounding box center [854, 141] width 80 height 21
click at [876, 47] on span "×" at bounding box center [879, 51] width 7 height 13
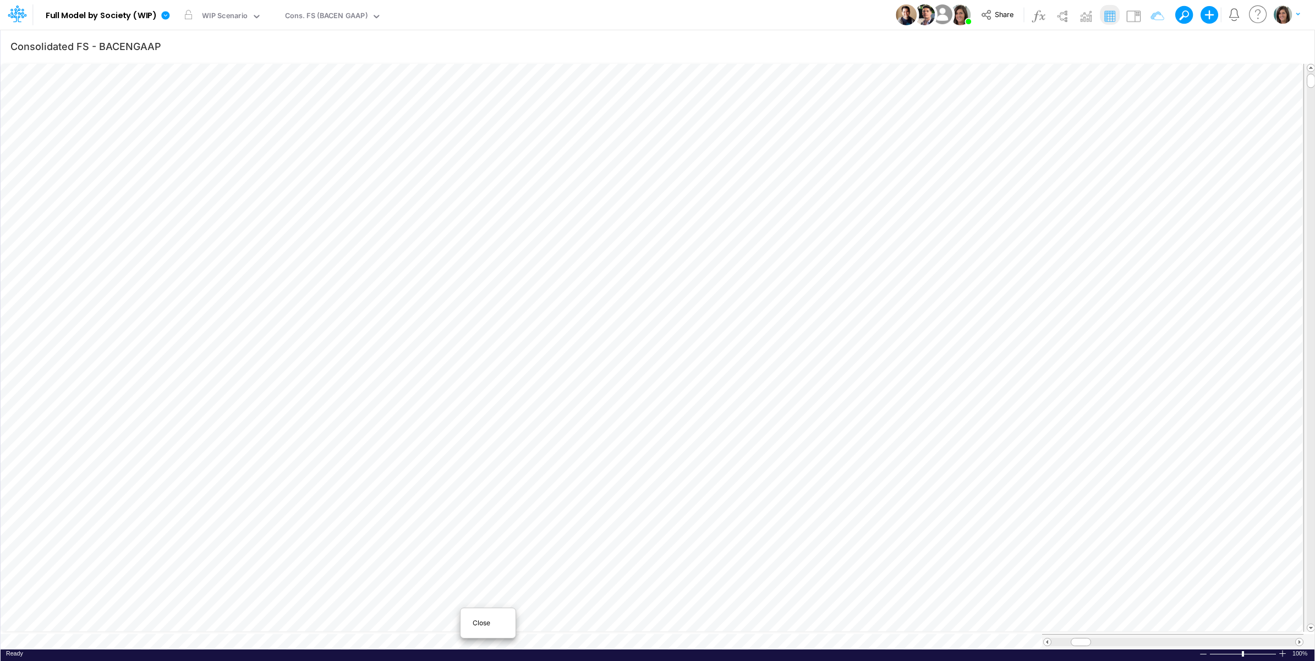
click at [482, 619] on span "Close" at bounding box center [488, 623] width 30 height 10
type input "Consolidated FS - USGAAP"
click at [168, 17] on icon at bounding box center [165, 15] width 8 height 8
click at [207, 113] on button "View model info" at bounding box center [221, 114] width 118 height 17
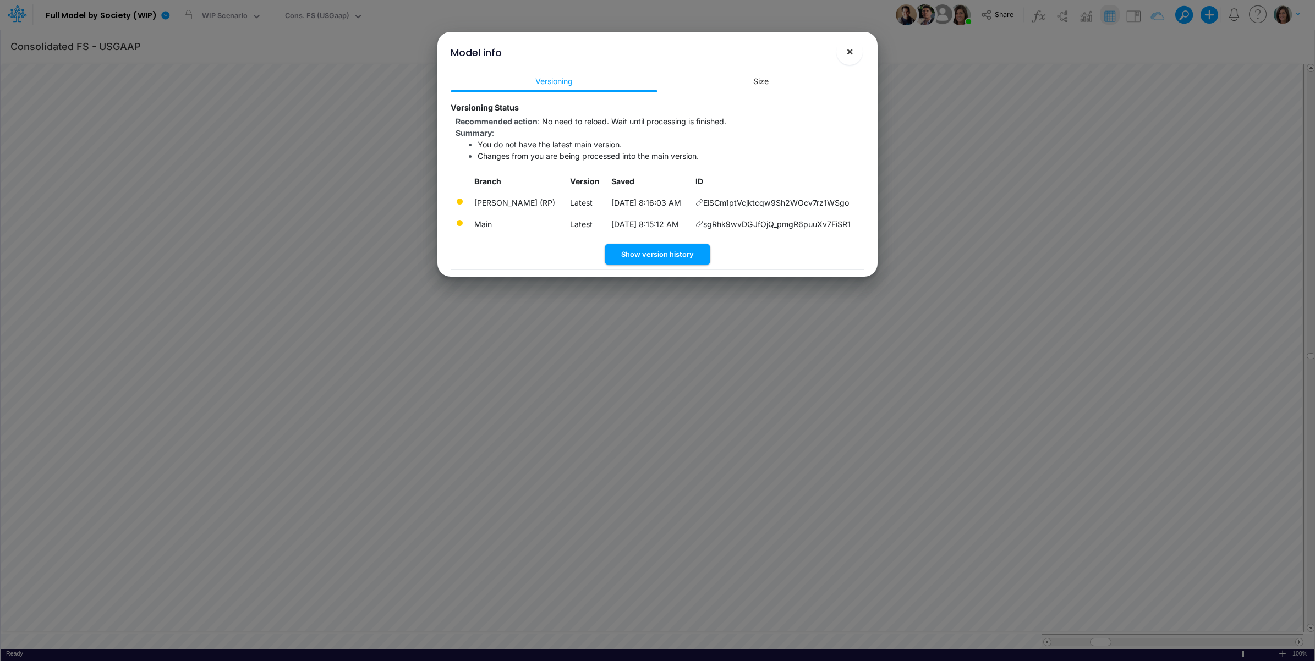
click at [849, 48] on span "×" at bounding box center [849, 51] width 7 height 13
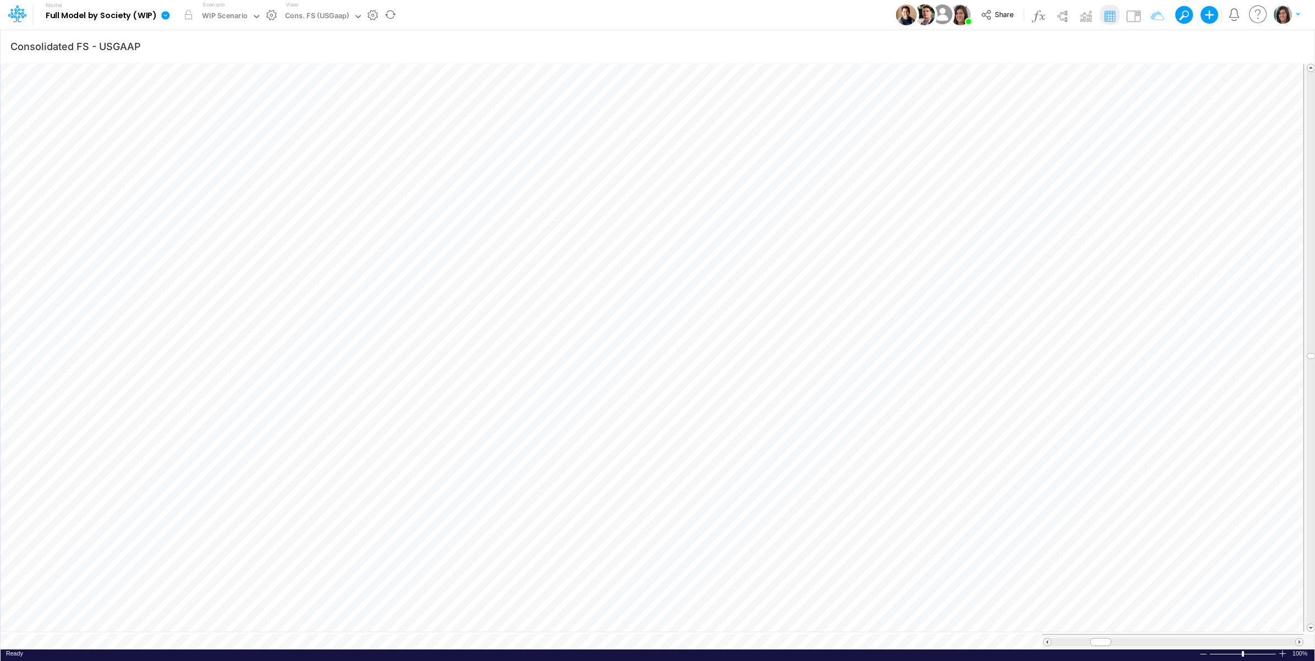
click at [162, 18] on icon at bounding box center [166, 15] width 10 height 10
click at [209, 114] on button "View model info" at bounding box center [221, 114] width 118 height 17
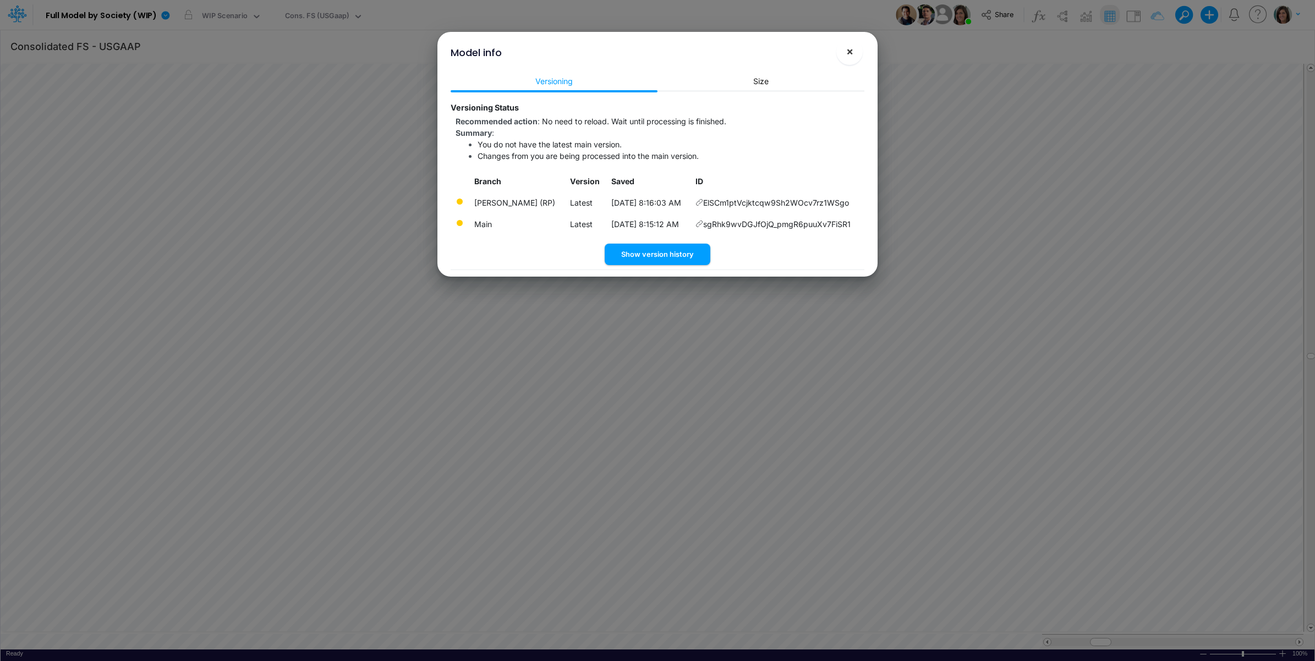
click at [853, 45] on button "×" at bounding box center [849, 52] width 26 height 26
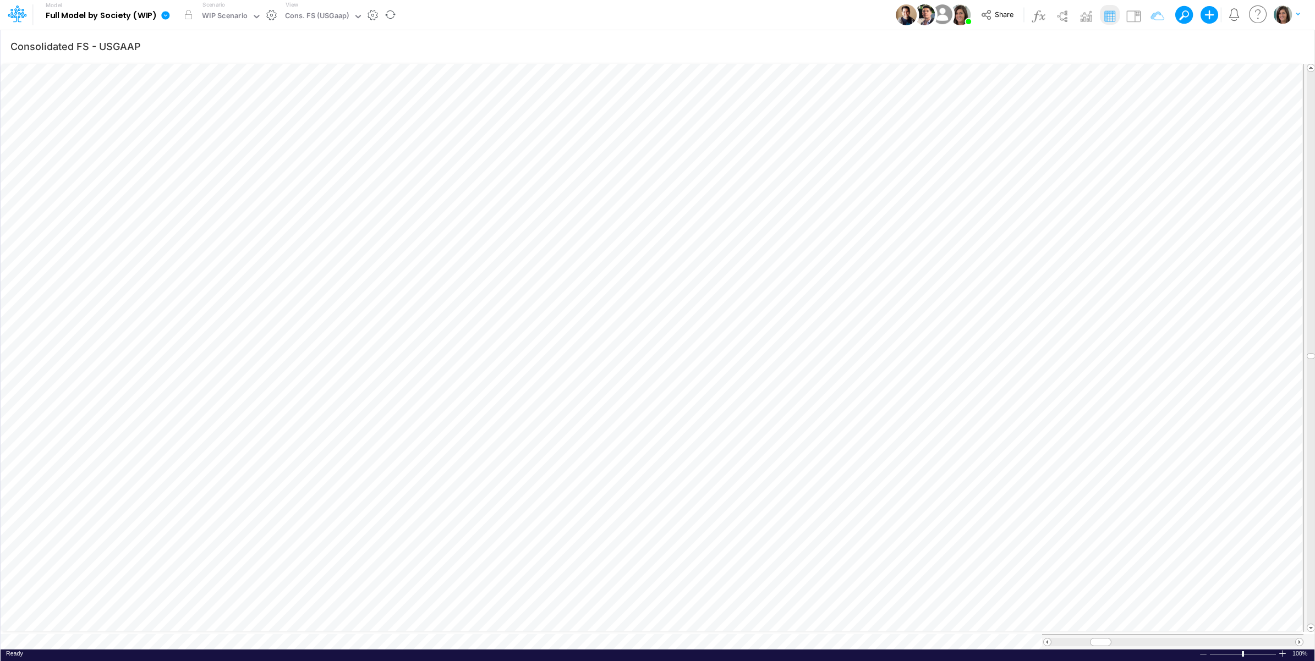
click at [161, 17] on icon at bounding box center [165, 15] width 8 height 8
click at [188, 109] on button "View model info" at bounding box center [221, 114] width 118 height 17
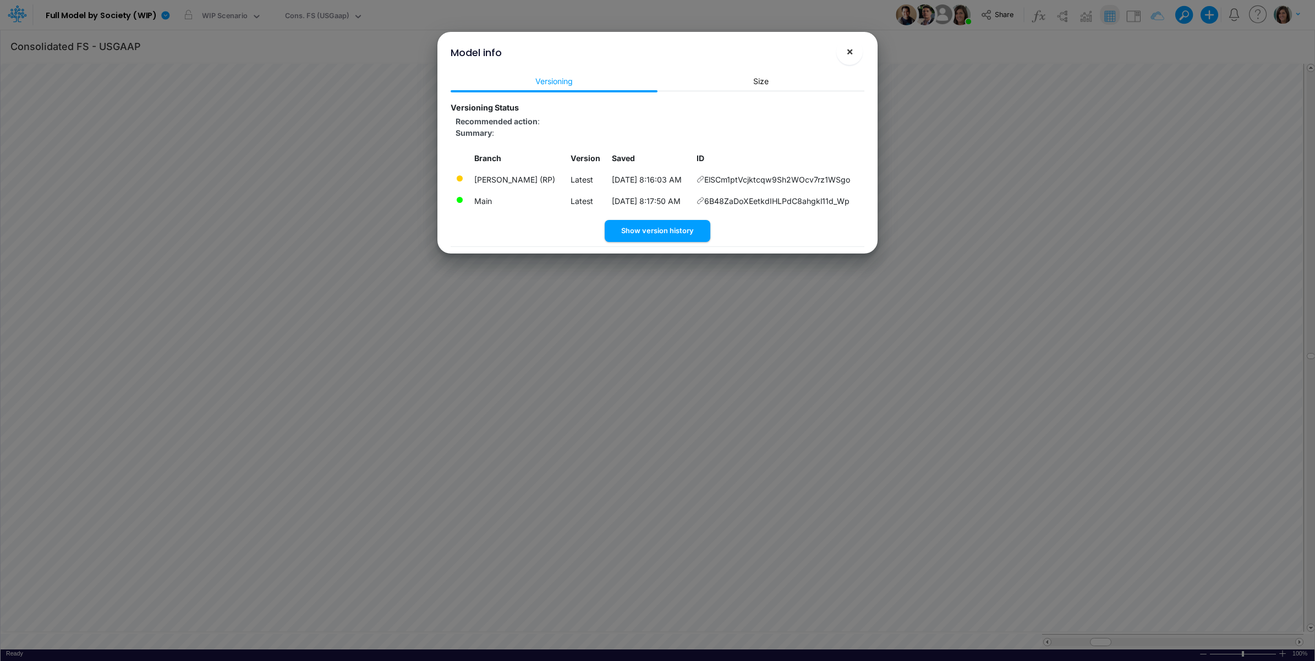
click at [848, 51] on span "×" at bounding box center [849, 51] width 7 height 13
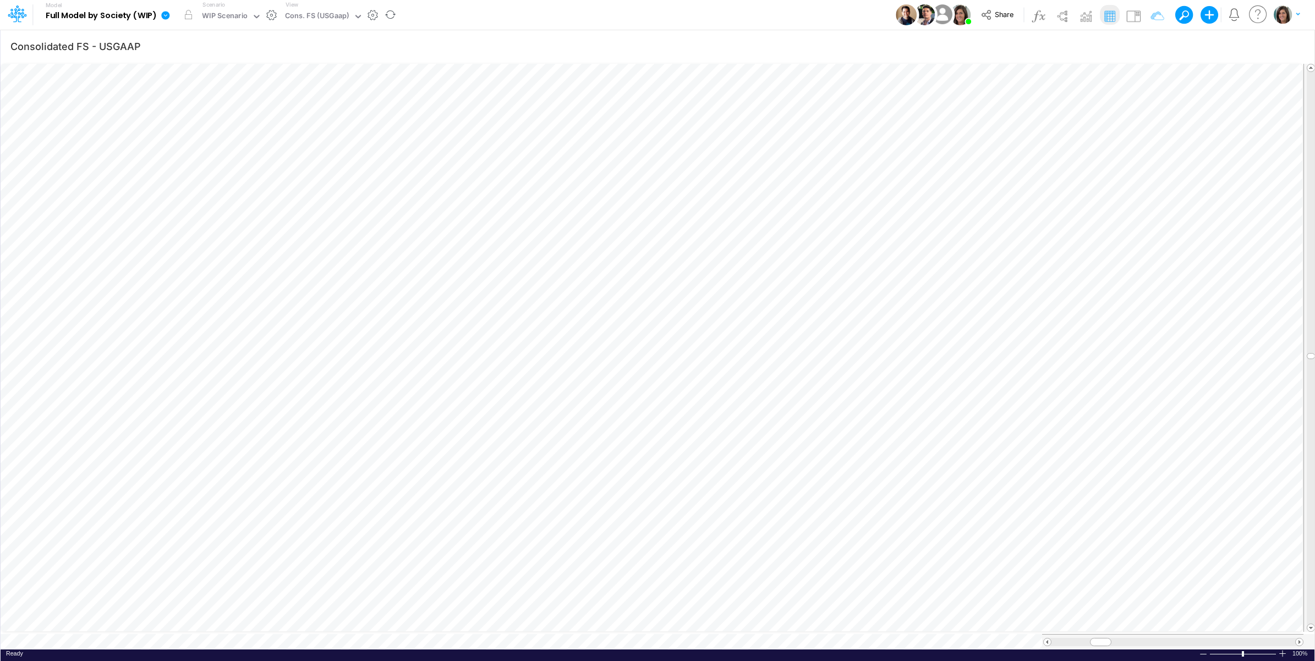
click at [166, 20] on icon at bounding box center [166, 15] width 10 height 10
click at [182, 113] on button "View model info" at bounding box center [221, 114] width 118 height 17
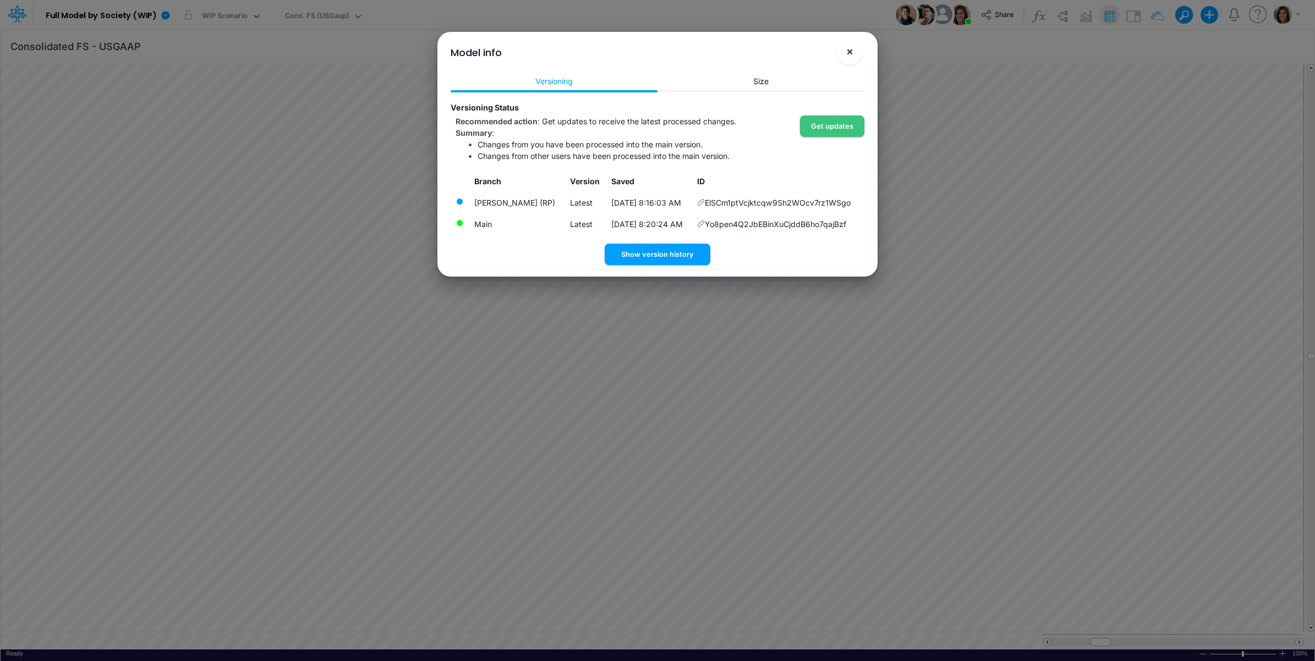
click at [850, 50] on span "×" at bounding box center [849, 51] width 7 height 13
